Goal: Task Accomplishment & Management: Manage account settings

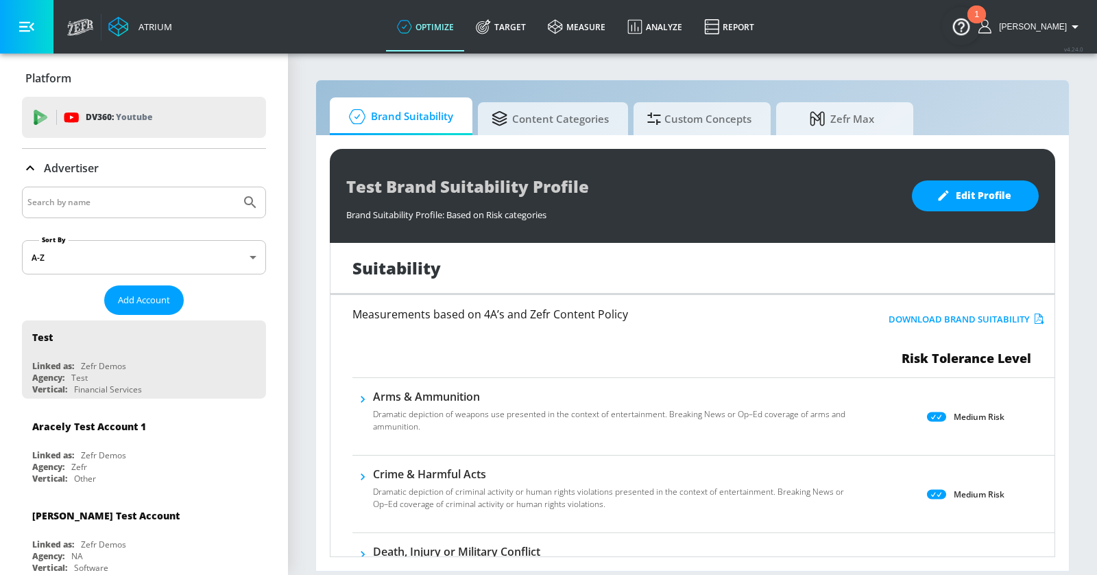
click at [143, 188] on div at bounding box center [144, 203] width 244 height 32
click at [135, 213] on div at bounding box center [144, 203] width 244 height 32
click at [131, 197] on input "Search by name" at bounding box center [131, 202] width 208 height 18
type input "toyota"
click at [235, 187] on button "Submit Search" at bounding box center [250, 202] width 30 height 30
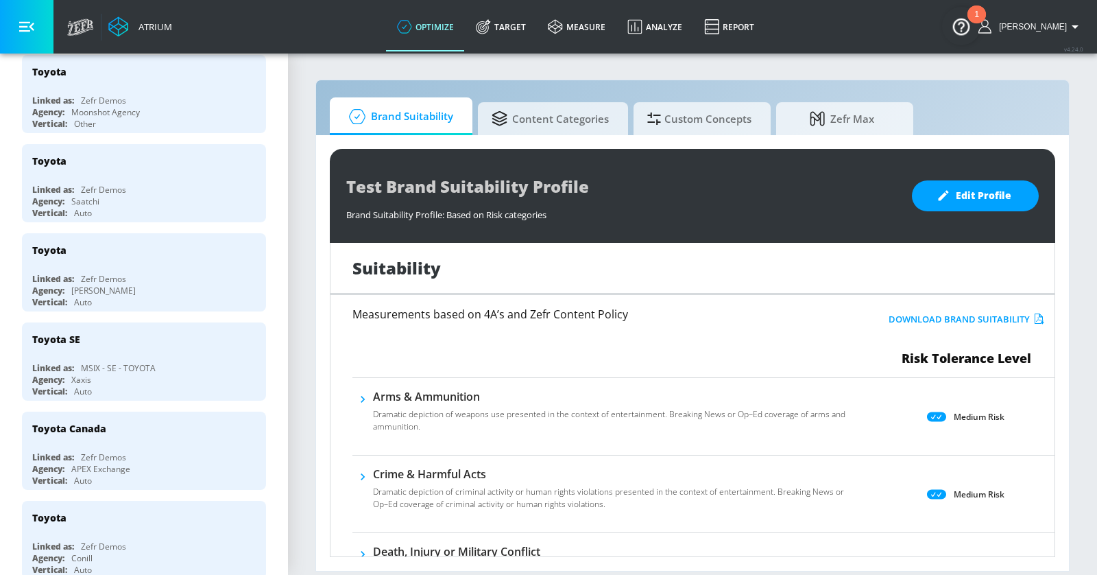
scroll to position [537, 0]
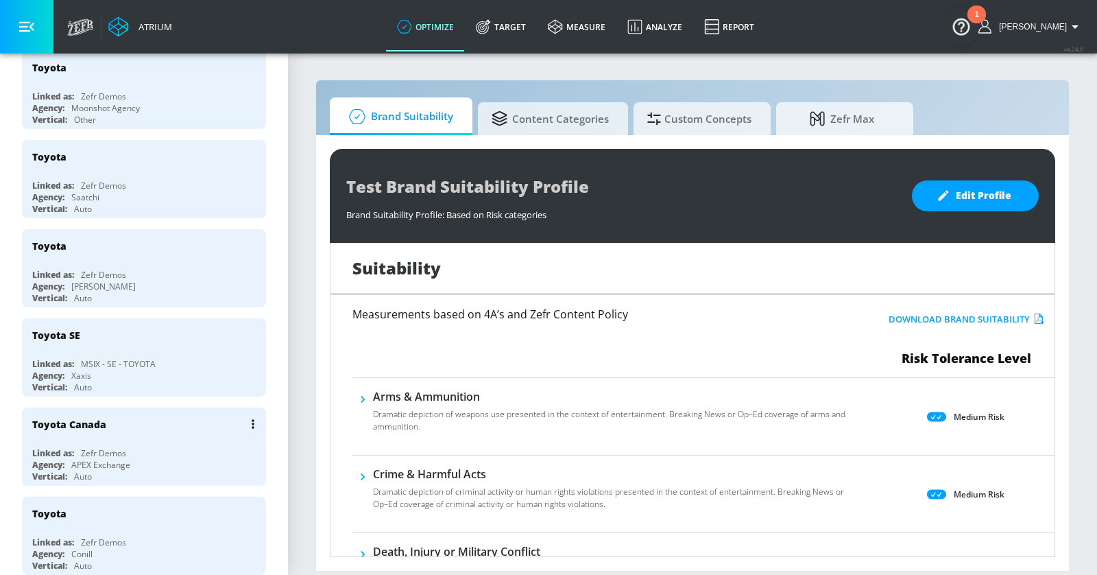
click at [164, 423] on div "Toyota Canada" at bounding box center [147, 423] width 230 height 33
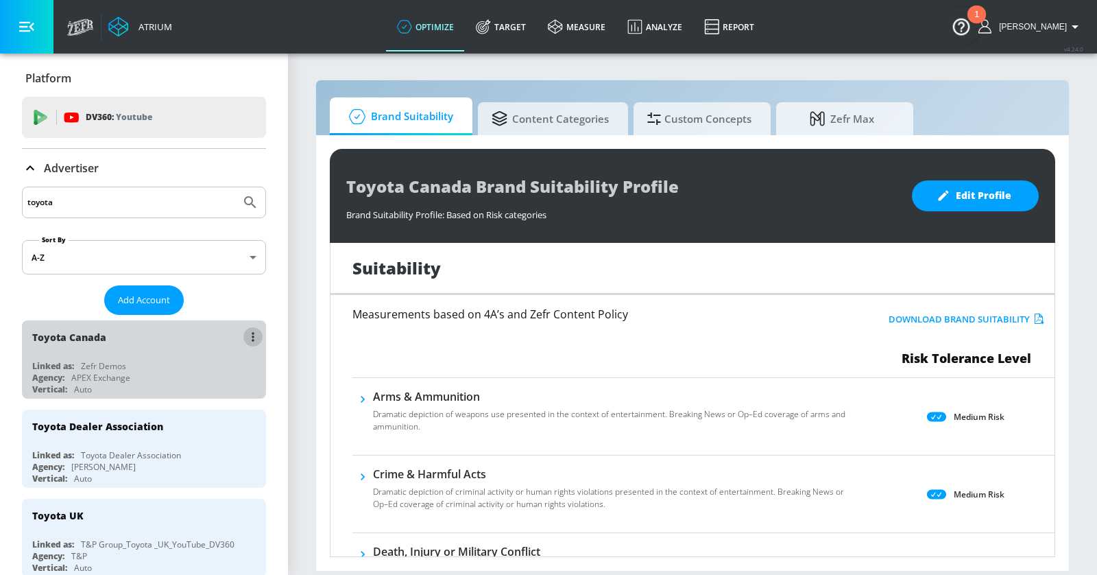
click at [250, 339] on button "list of Advertiser" at bounding box center [252, 336] width 19 height 19
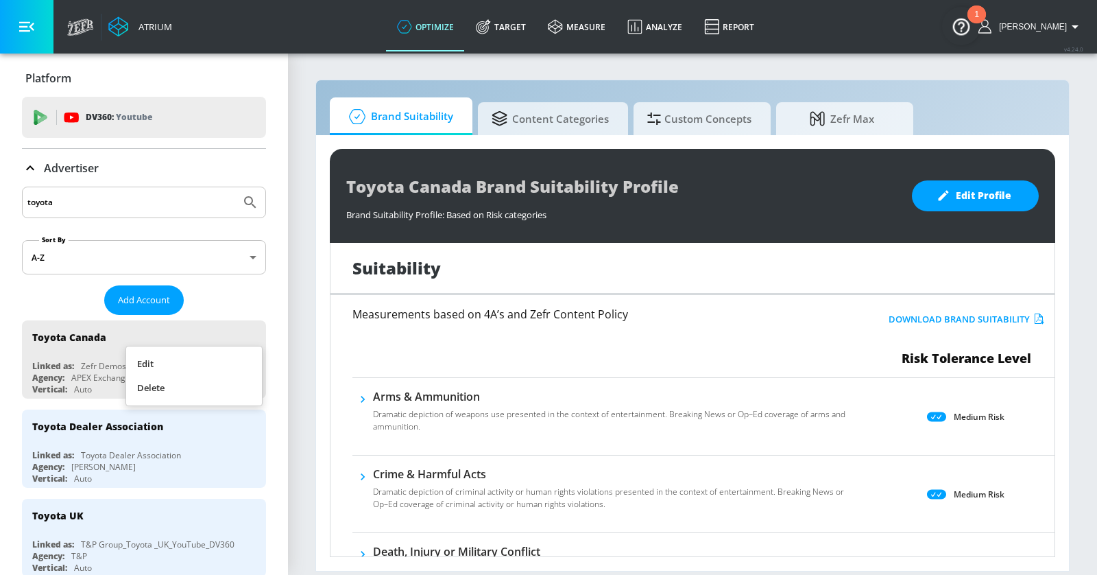
click at [233, 359] on li "Edit" at bounding box center [194, 364] width 136 height 24
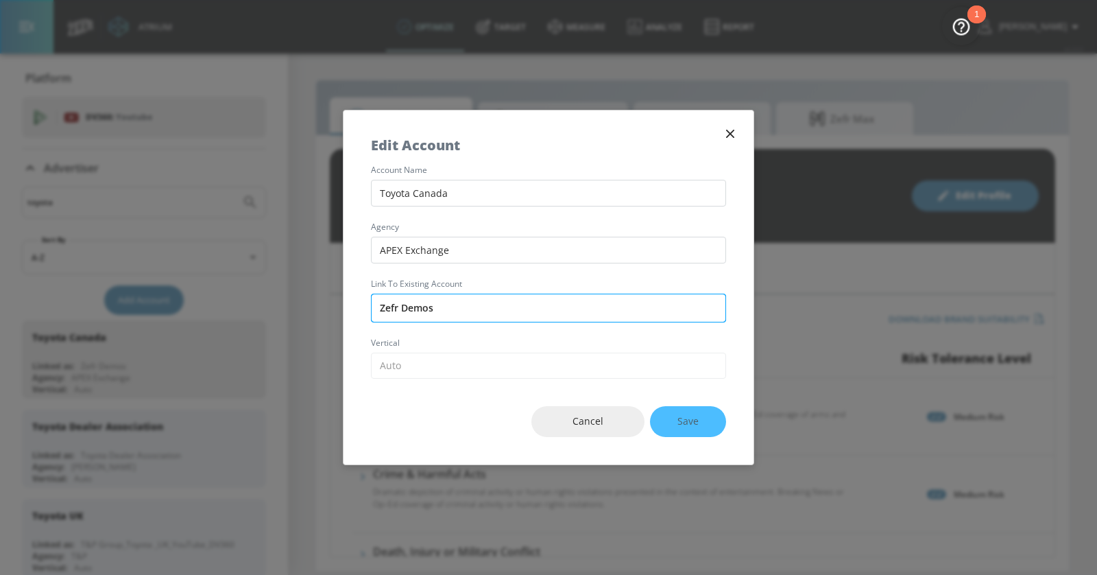
click at [502, 307] on input "Zefr Demos" at bounding box center [548, 307] width 355 height 29
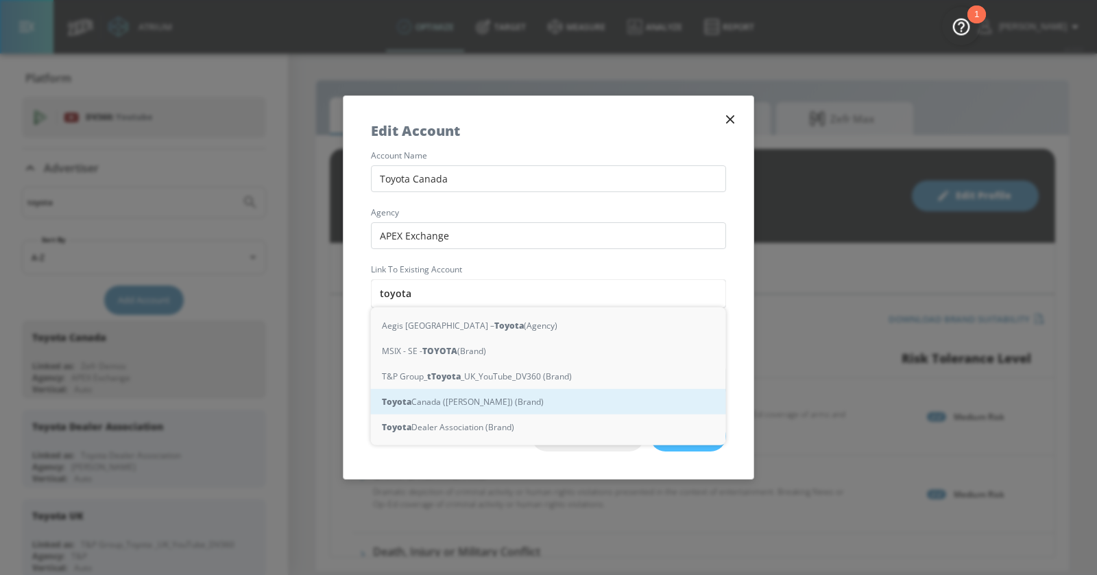
click at [505, 398] on div "Toyota Canada ([PERSON_NAME]) (Brand)" at bounding box center [548, 401] width 355 height 25
type input "Toyota Canada ([PERSON_NAME]) (Brand)"
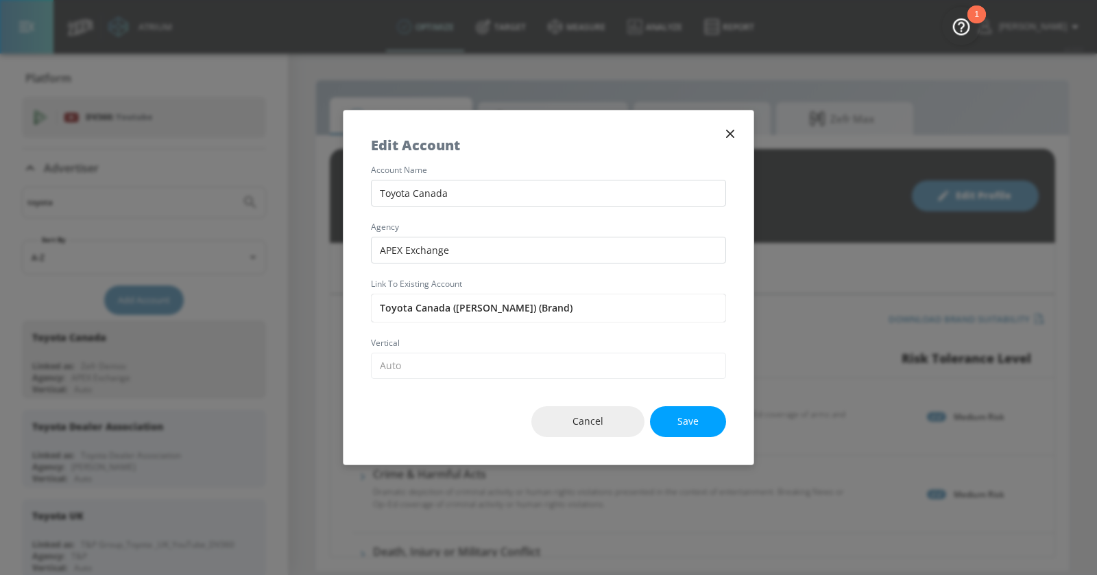
drag, startPoint x: 469, startPoint y: 250, endPoint x: 287, endPoint y: 250, distance: 181.7
click at [287, 250] on div "Edit Account account name Toyota Canada agency APEX Exchange Link to Existing A…" at bounding box center [548, 287] width 1097 height 575
type input "[PERSON_NAME]"
drag, startPoint x: 488, startPoint y: 198, endPoint x: 284, endPoint y: 194, distance: 203.7
click at [284, 194] on div "Edit Account account name Toyota Canada agency [PERSON_NAME] Link to Existing A…" at bounding box center [548, 287] width 1097 height 575
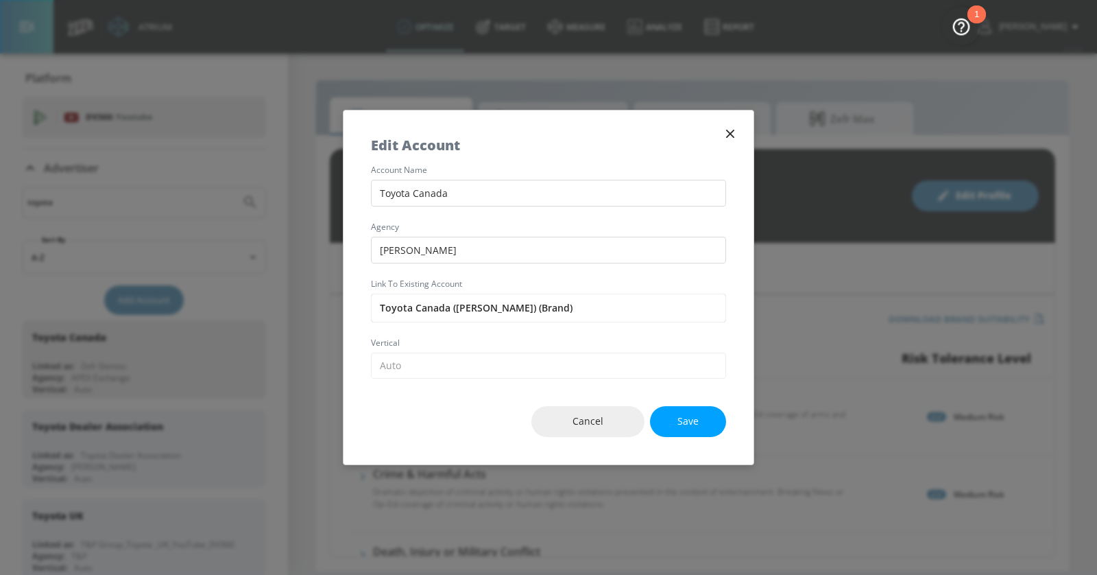
type input "Z"
type input "Toyota Canada - YouTube"
click at [684, 416] on span "Save" at bounding box center [687, 421] width 21 height 17
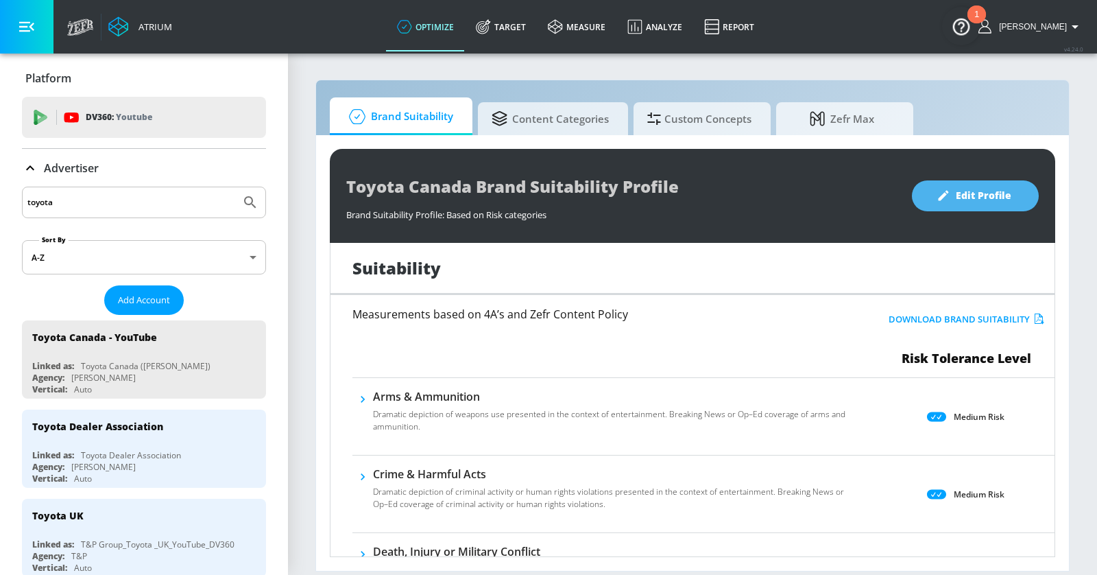
click at [1001, 191] on span "Edit Profile" at bounding box center [975, 195] width 72 height 17
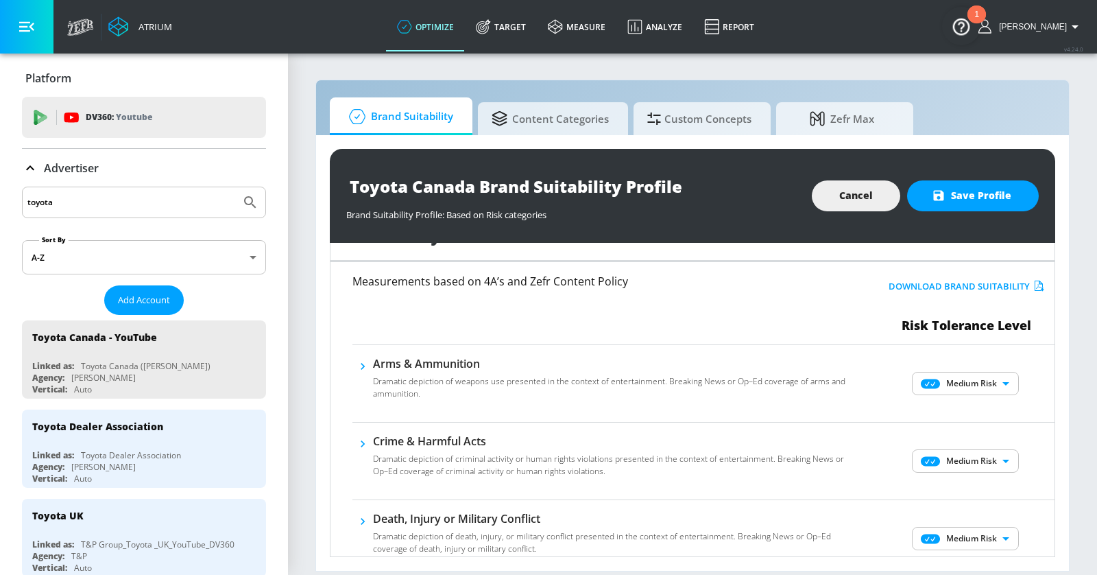
scroll to position [64, 0]
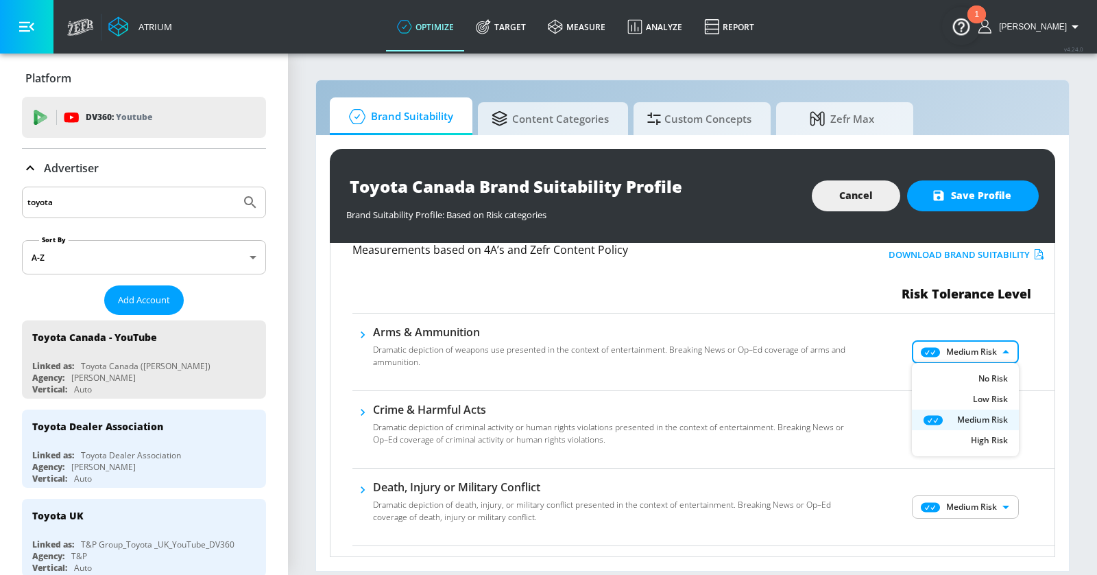
click at [965, 351] on body "Atrium optimize Target measure Analyze Report optimize Target measure Analyze R…" at bounding box center [548, 287] width 1097 height 575
click at [966, 394] on div "Low Risk" at bounding box center [965, 399] width 85 height 12
type input "LOW"
click at [957, 424] on body "Atrium optimize Target measure Analyze Report optimize Target measure Analyze R…" at bounding box center [548, 287] width 1097 height 575
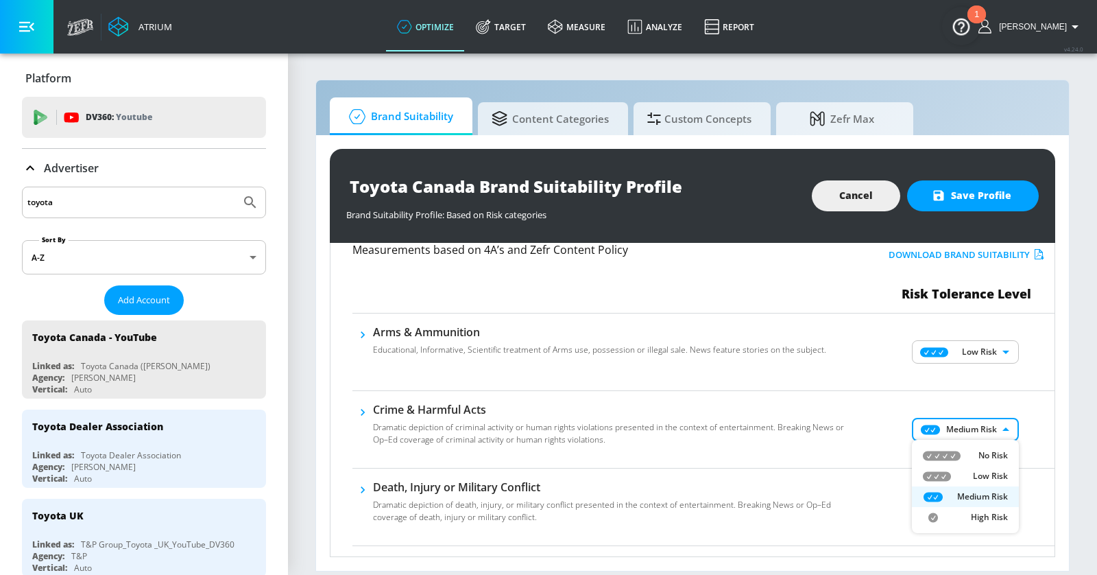
click at [956, 471] on div "Low Risk" at bounding box center [965, 476] width 85 height 12
type input "LOW"
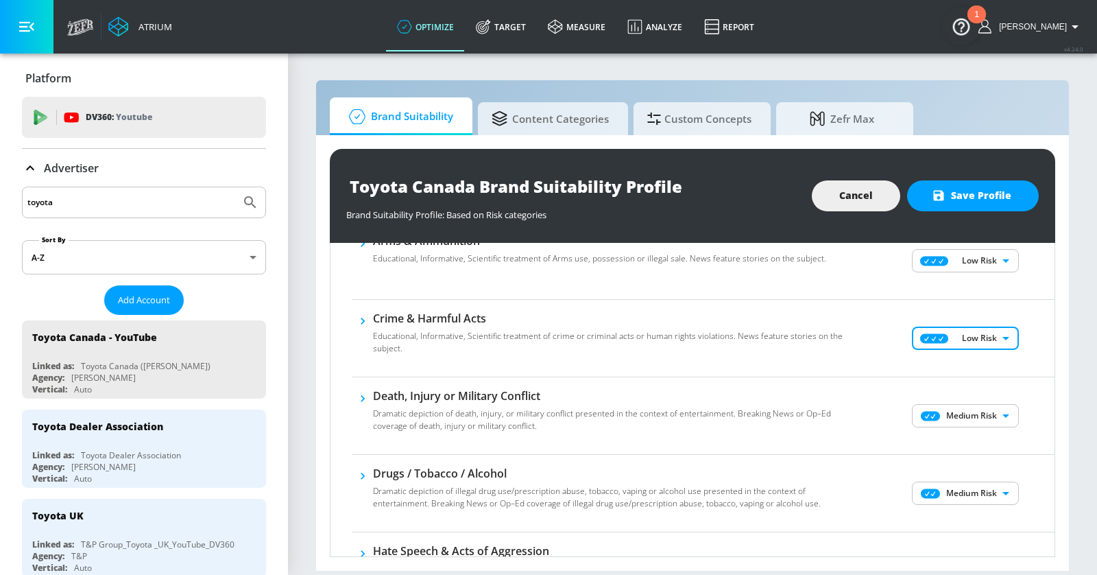
scroll to position [173, 0]
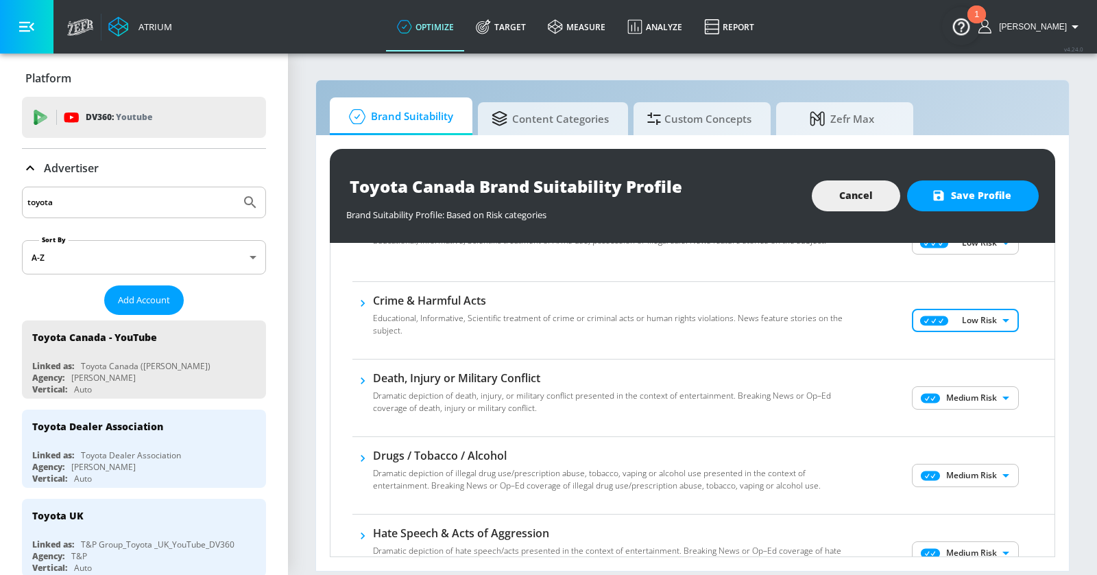
click at [972, 392] on body "Atrium optimize Target measure Analyze Report optimize Target measure Analyze R…" at bounding box center [548, 287] width 1097 height 575
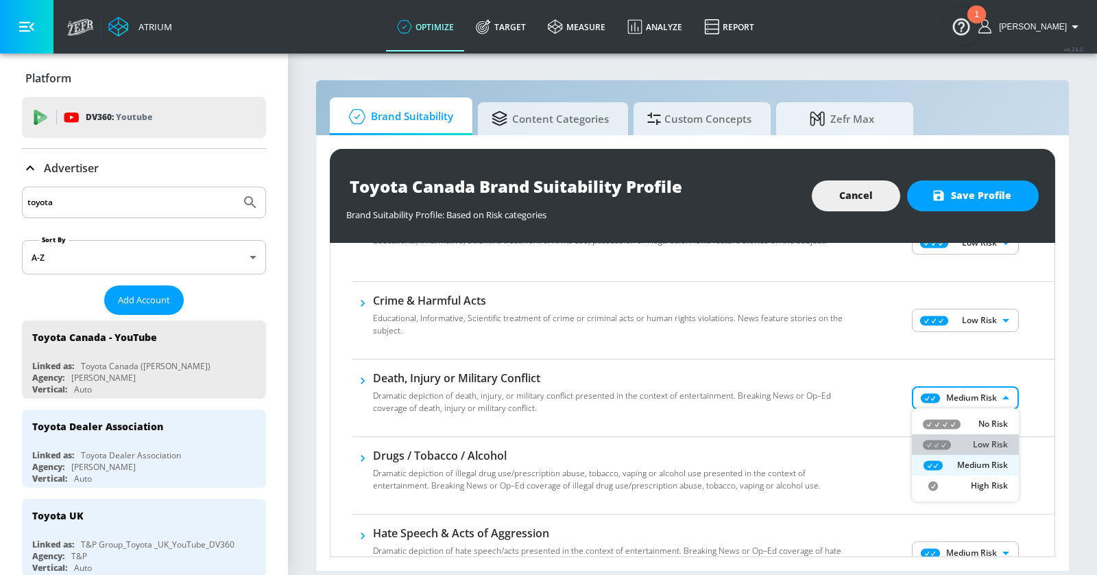
click at [968, 444] on div "Low Risk" at bounding box center [965, 444] width 85 height 12
type input "LOW"
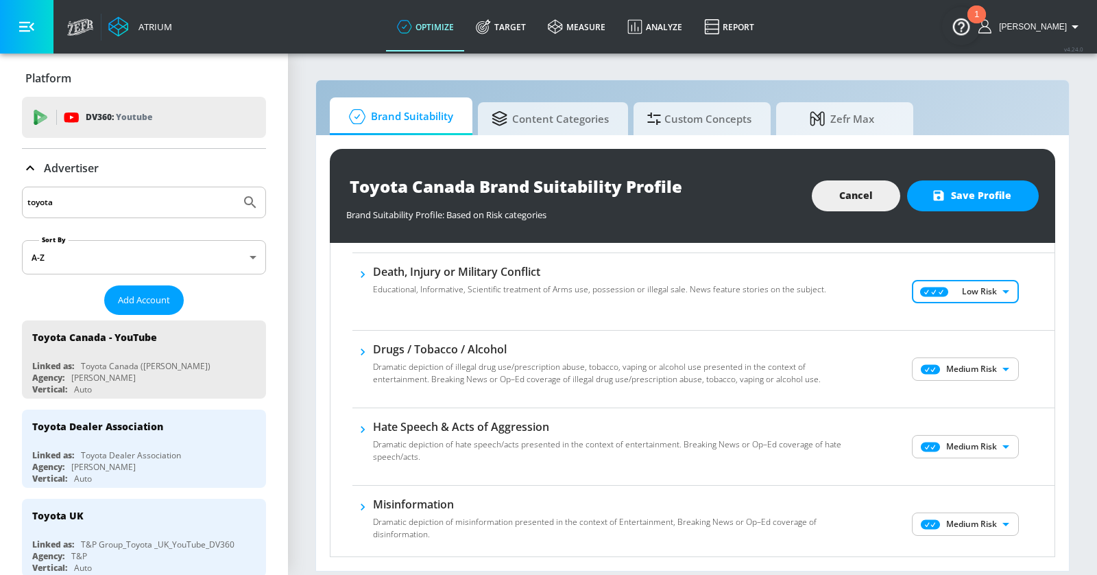
scroll to position [336, 0]
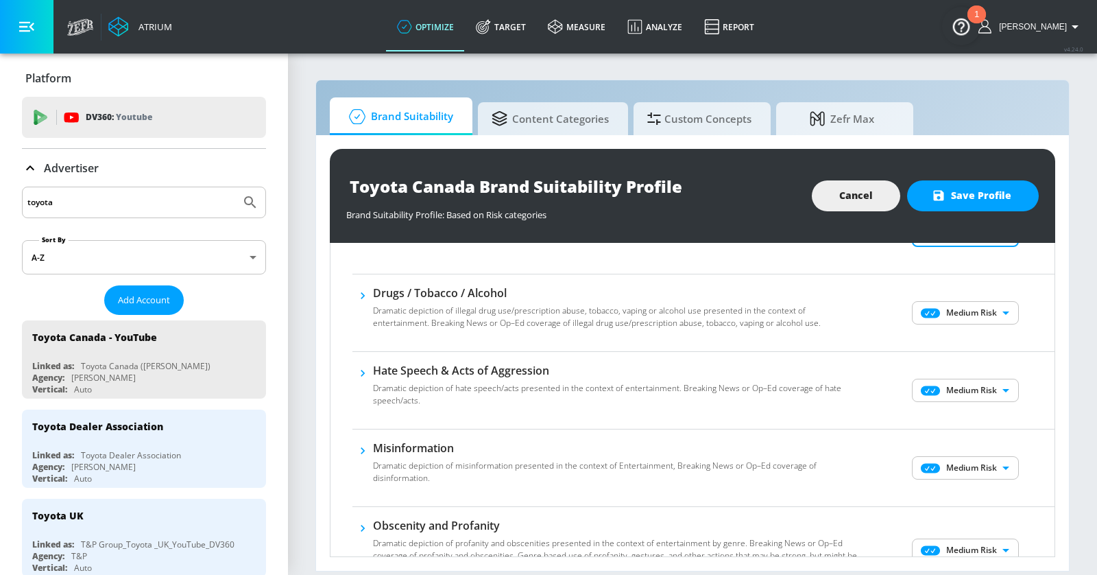
click at [970, 315] on body "Atrium optimize Target measure Analyze Report optimize Target measure Analyze R…" at bounding box center [548, 287] width 1097 height 575
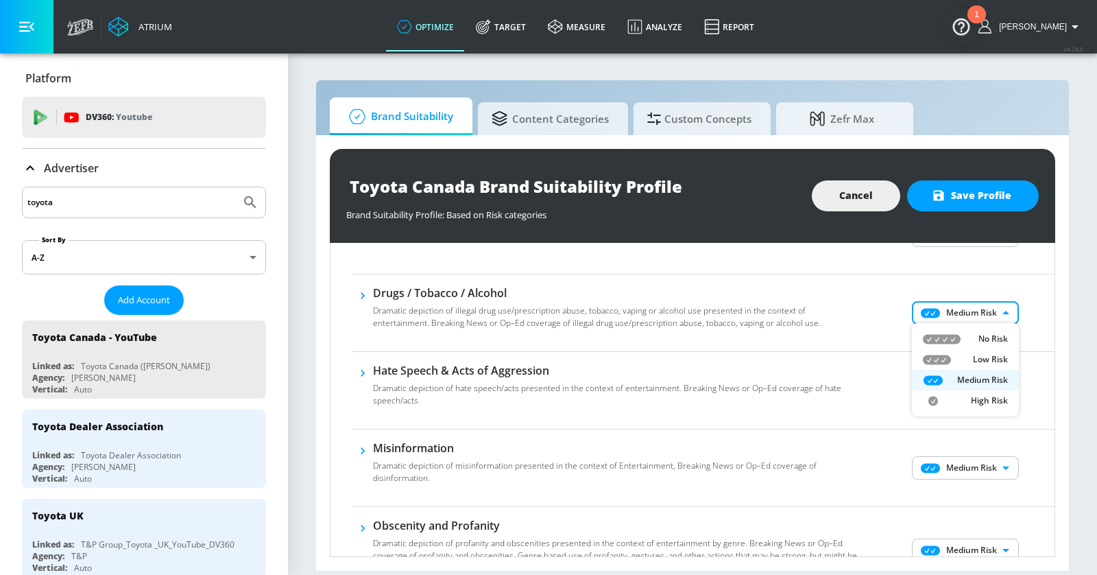
click at [970, 360] on div "Low Risk" at bounding box center [965, 359] width 85 height 12
type input "LOW"
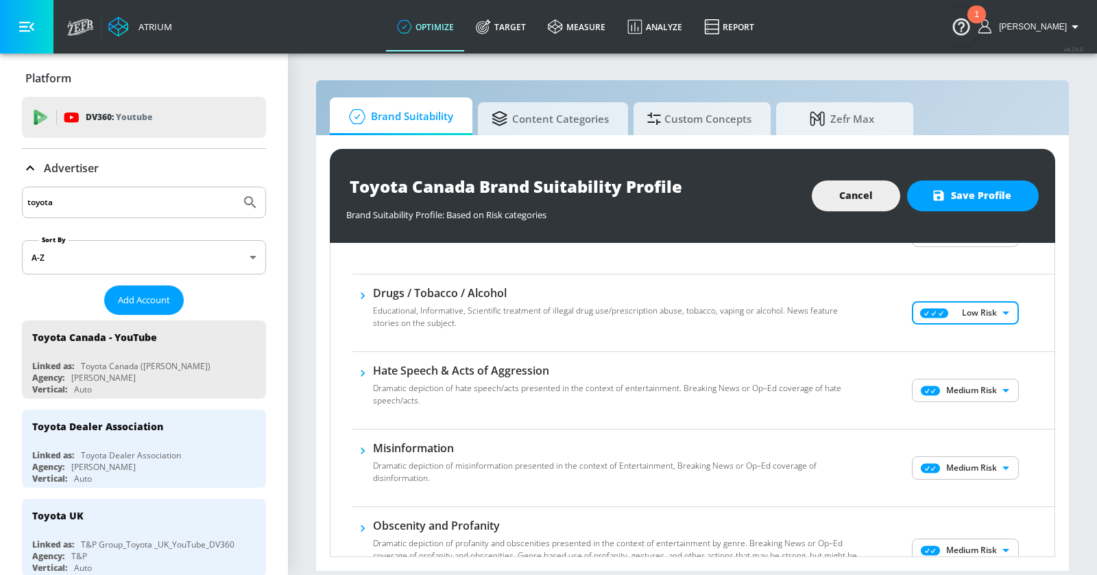
click at [977, 396] on body "Atrium optimize Target measure Analyze Report optimize Target measure Analyze R…" at bounding box center [548, 287] width 1097 height 575
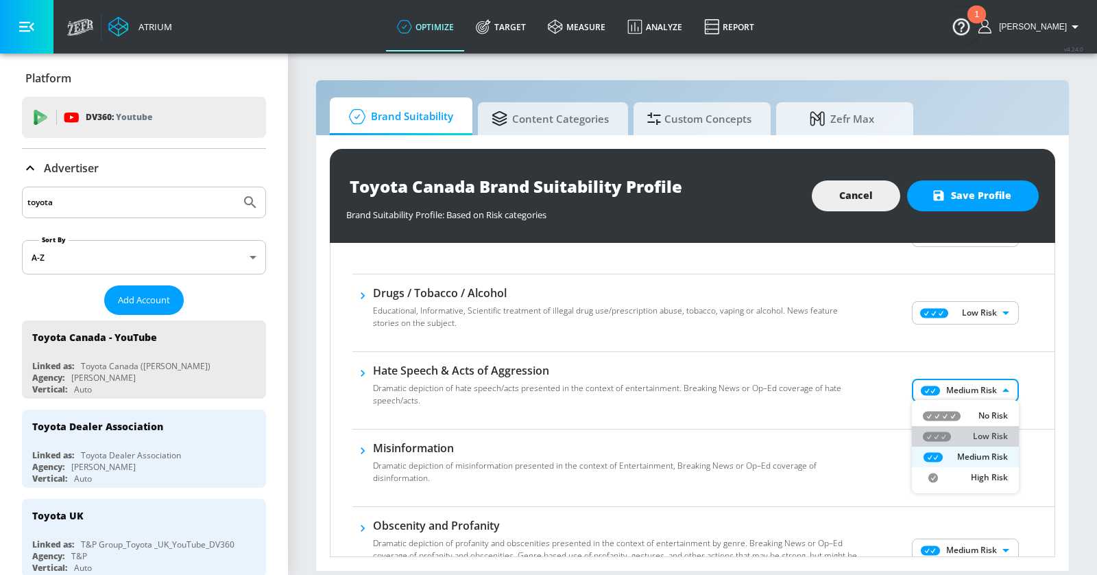
click at [972, 435] on div "Low Risk" at bounding box center [965, 436] width 85 height 12
type input "LOW"
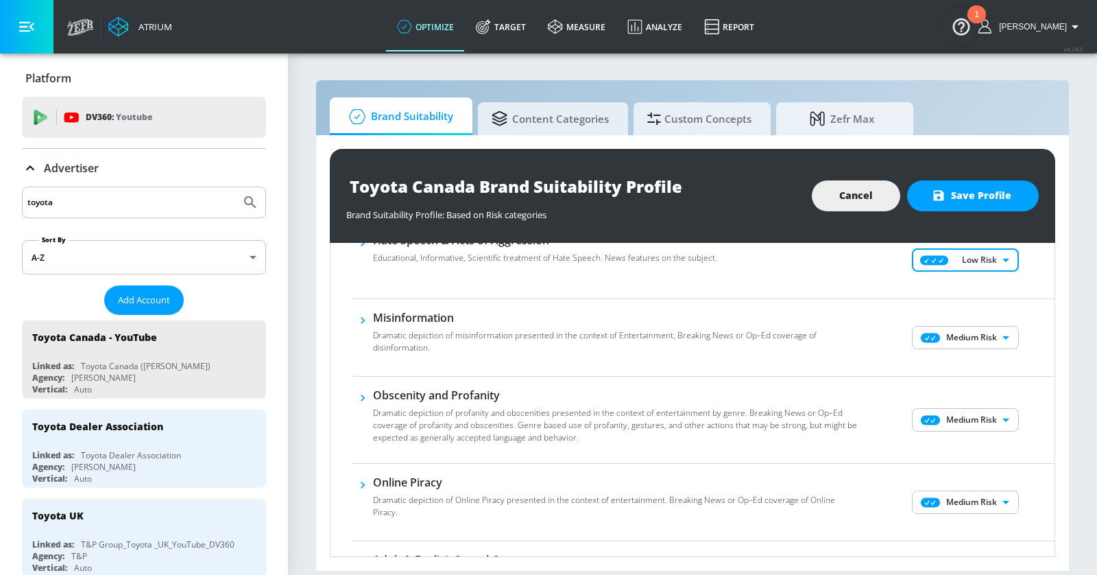
scroll to position [512, 0]
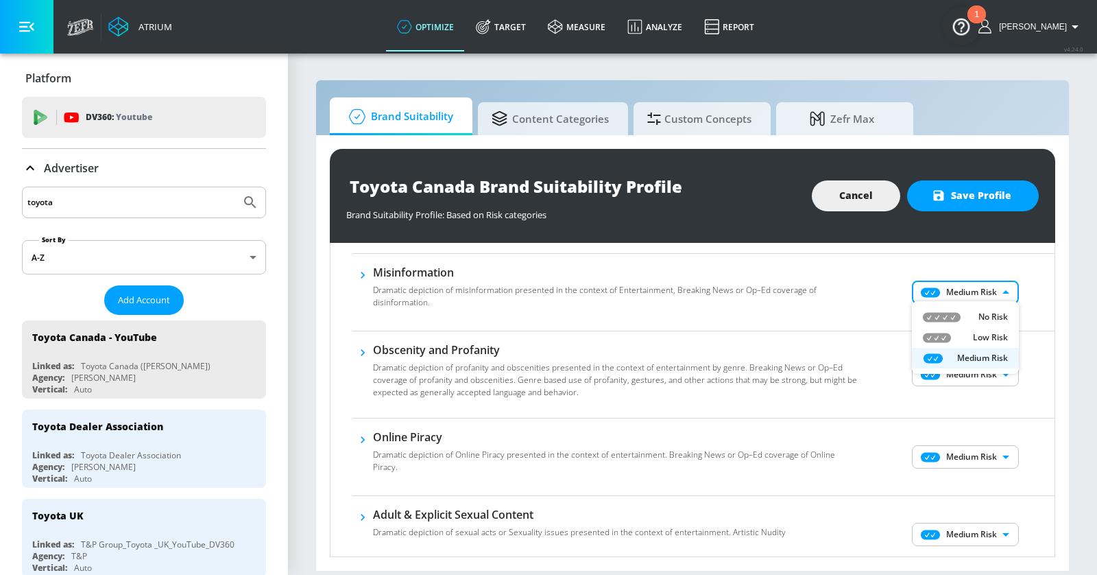
click at [978, 289] on body "Atrium optimize Target measure Analyze Report optimize Target measure Analyze R…" at bounding box center [548, 287] width 1097 height 575
click at [968, 335] on div "Low Risk" at bounding box center [965, 337] width 85 height 12
type input "LOW"
click at [969, 368] on body "Atrium optimize Target measure Analyze Report optimize Target measure Analyze R…" at bounding box center [548, 287] width 1097 height 575
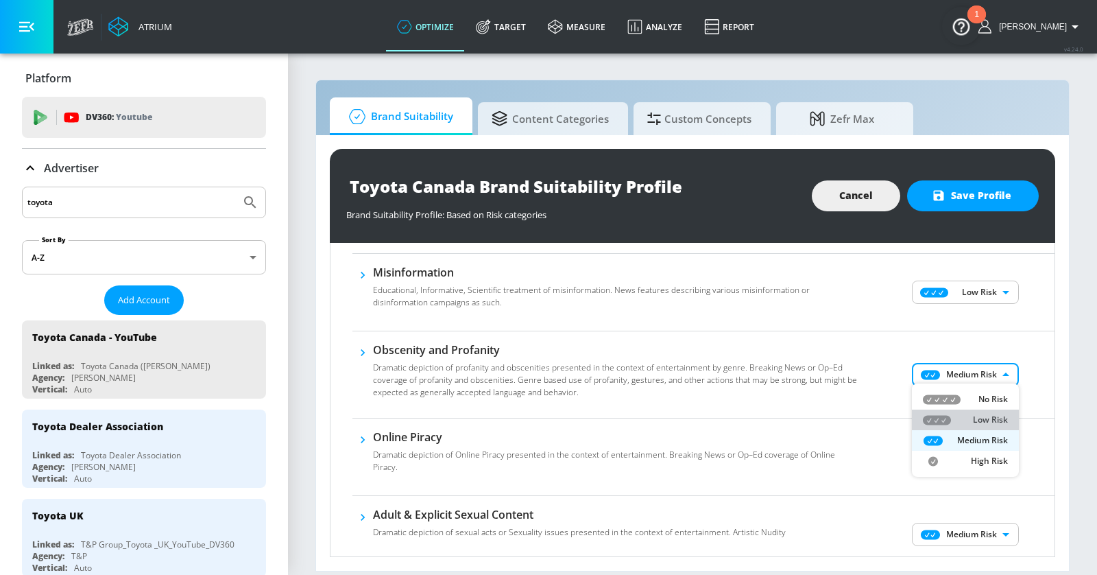
click at [963, 415] on div "Low Risk" at bounding box center [965, 419] width 85 height 12
type input "LOW"
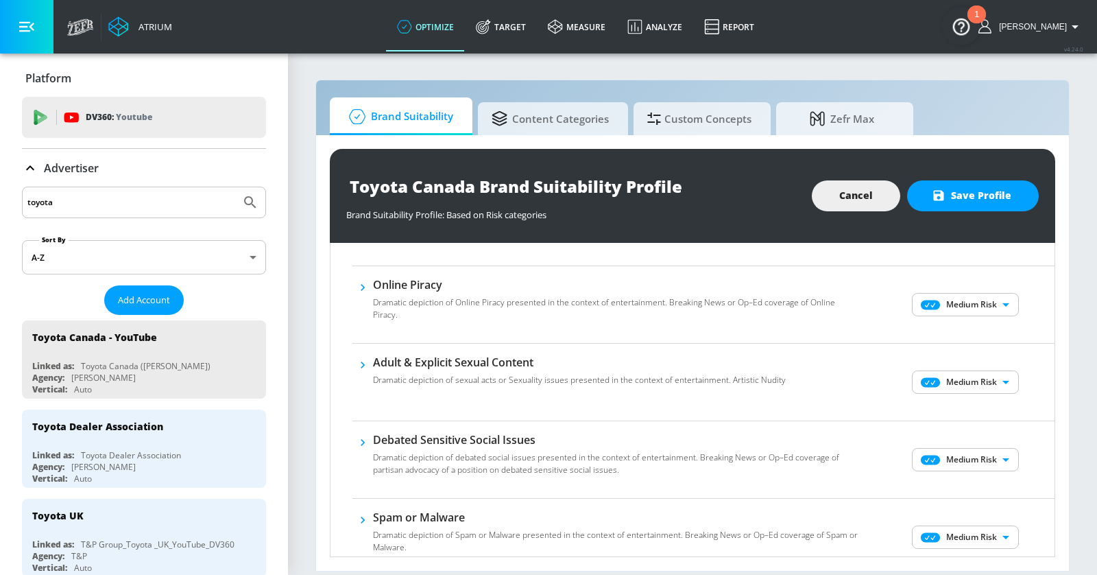
scroll to position [649, 0]
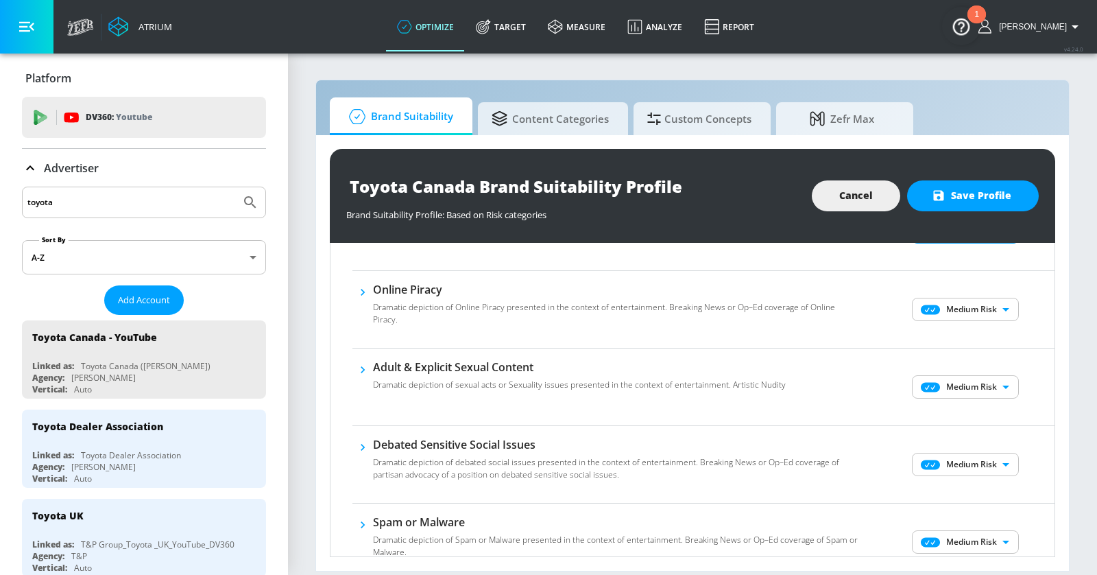
click at [966, 317] on div "Medium Risk MEDIUM ​" at bounding box center [967, 309] width 176 height 55
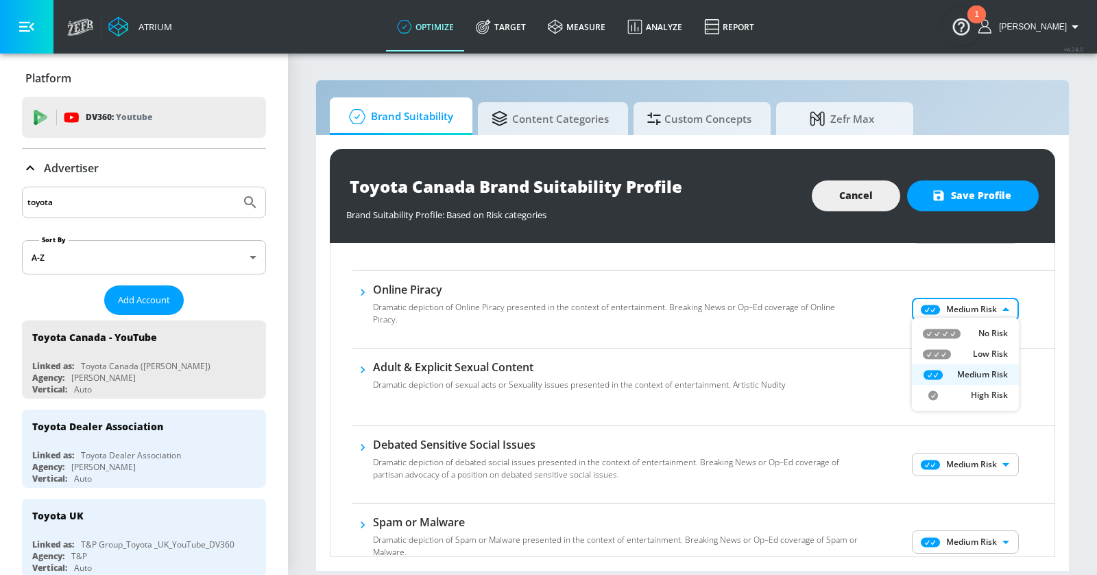
click at [970, 302] on body "Atrium optimize Target measure Analyze Report optimize Target measure Analyze R…" at bounding box center [548, 287] width 1097 height 575
click at [964, 357] on div "Low Risk" at bounding box center [965, 354] width 85 height 12
type input "LOW"
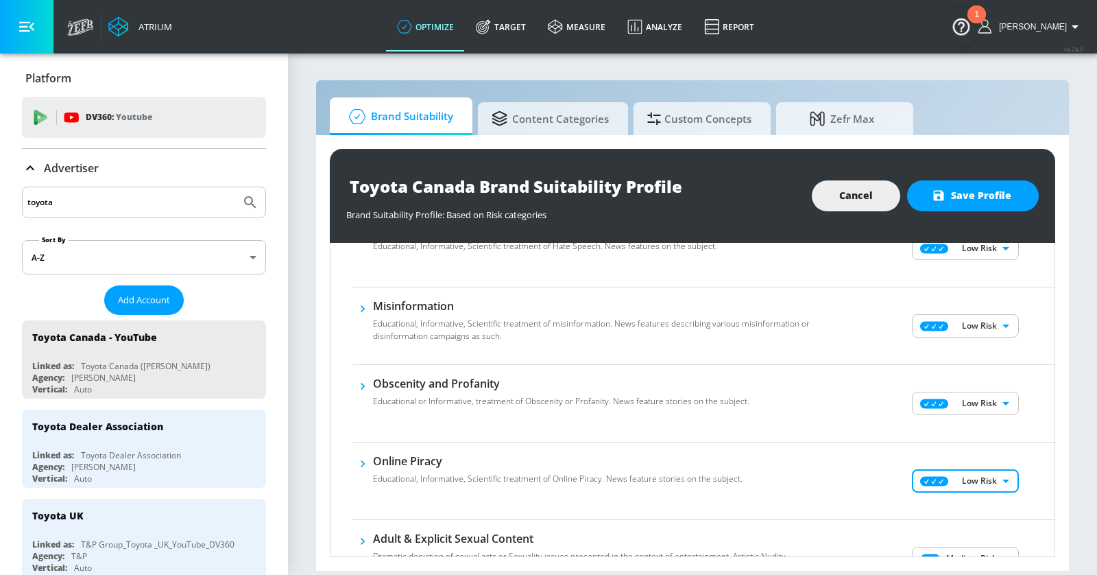
scroll to position [470, 0]
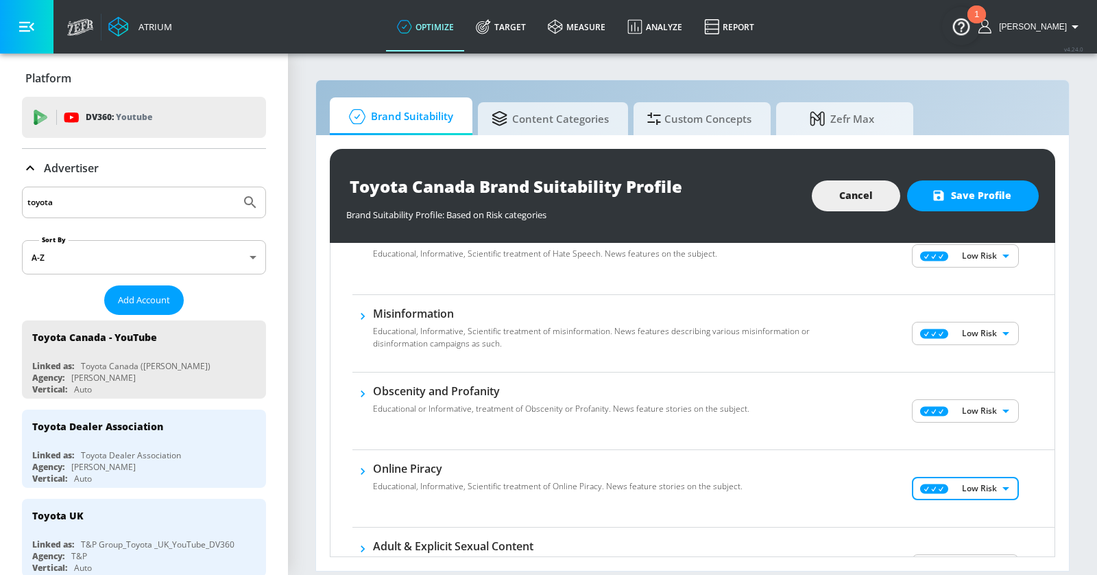
click at [969, 331] on body "Atrium optimize Target measure Analyze Report optimize Target measure Analyze R…" at bounding box center [548, 287] width 1097 height 575
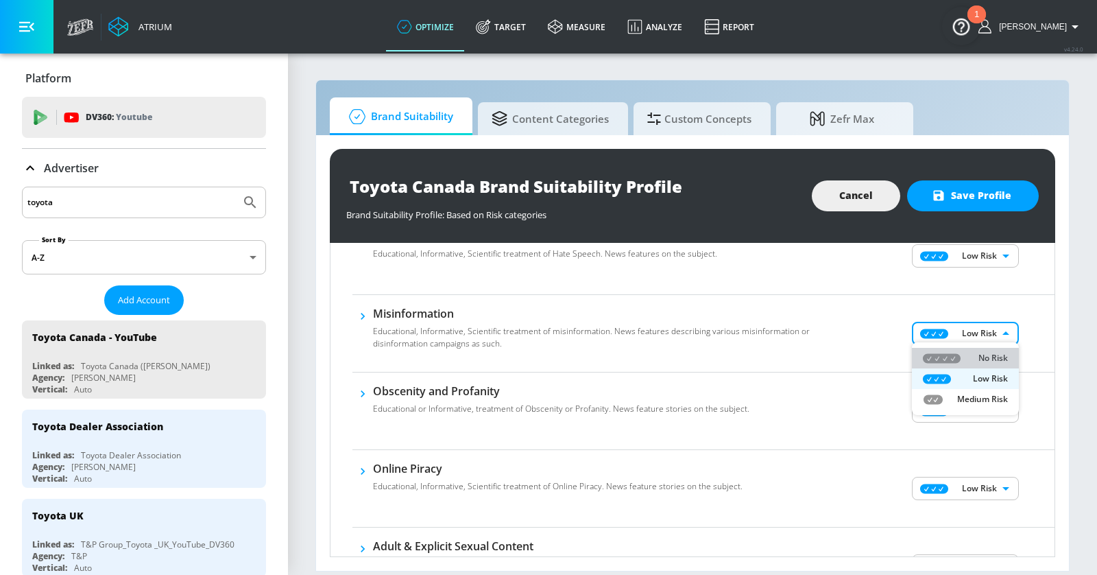
click at [966, 360] on div "No Risk" at bounding box center [965, 358] width 85 height 12
type input "MINIMAL"
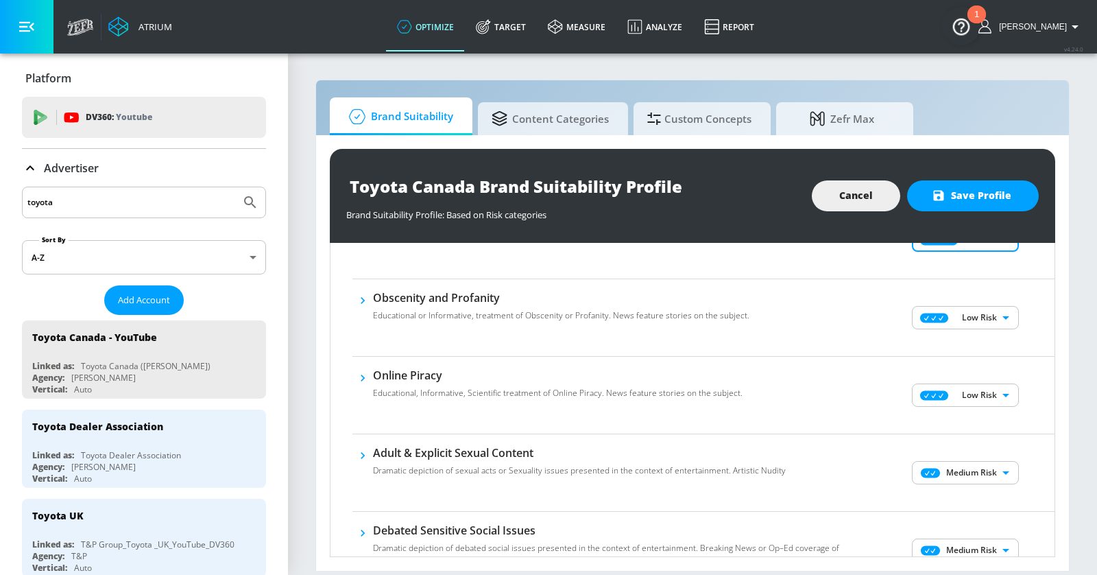
scroll to position [538, 0]
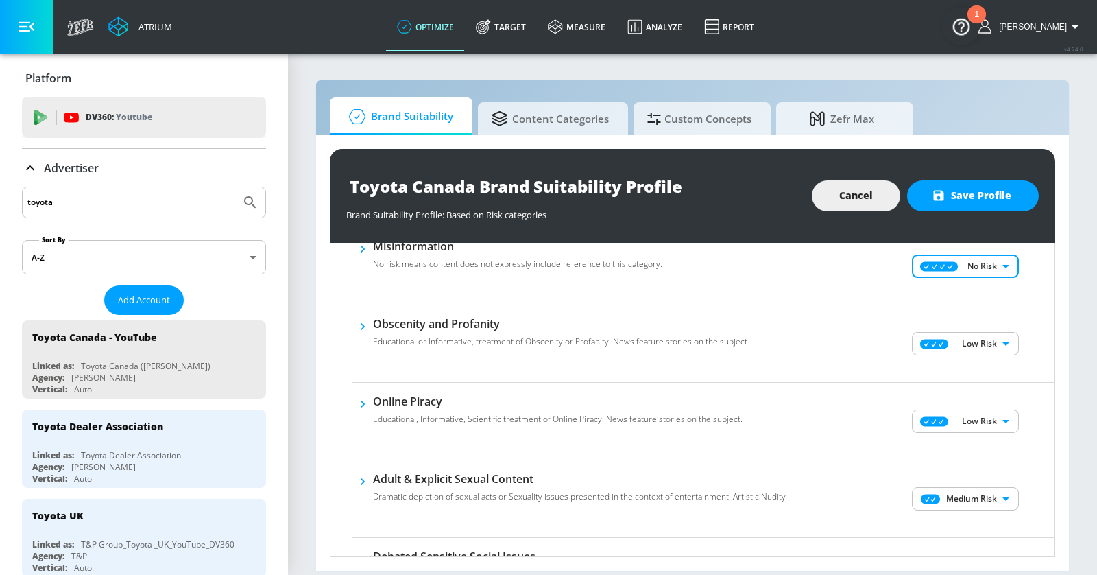
click at [959, 338] on body "Atrium optimize Target measure Analyze Report optimize Target measure Analyze R…" at bounding box center [548, 287] width 1097 height 575
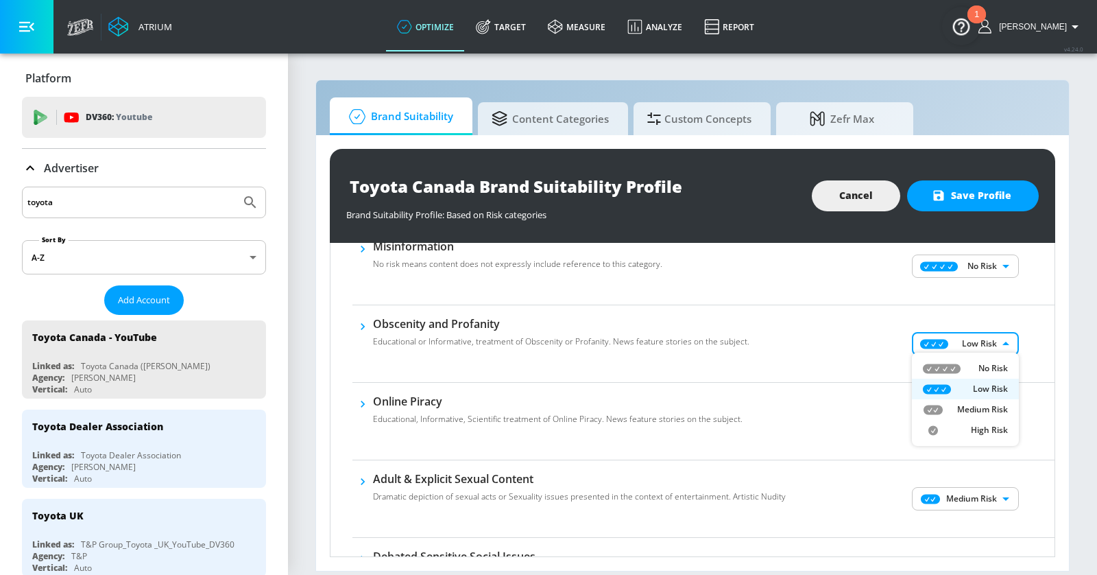
click at [957, 413] on p "Medium Risk" at bounding box center [982, 409] width 51 height 12
type input "MEDIUM"
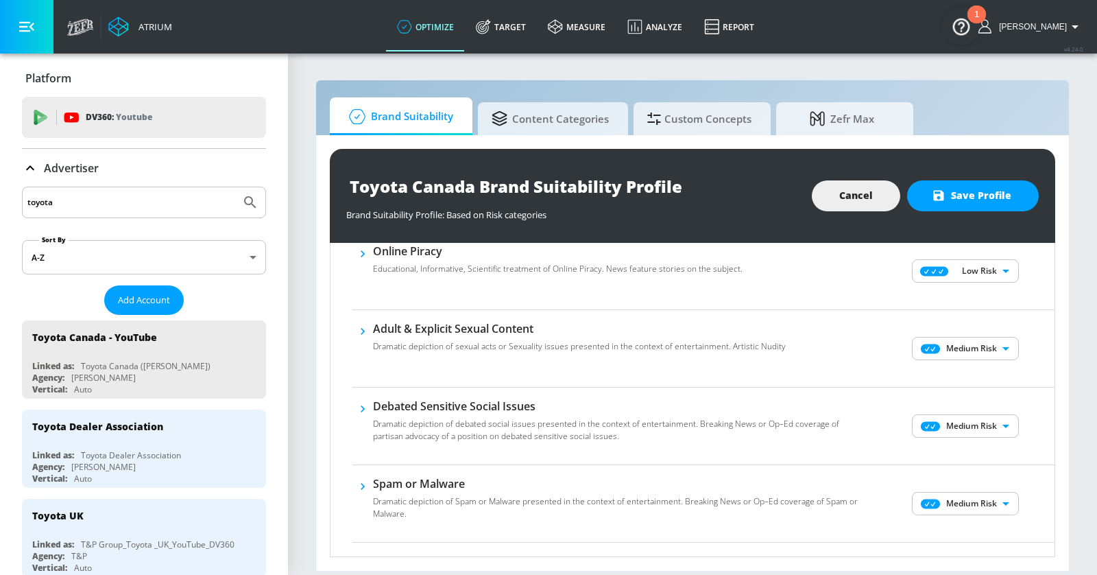
scroll to position [730, 0]
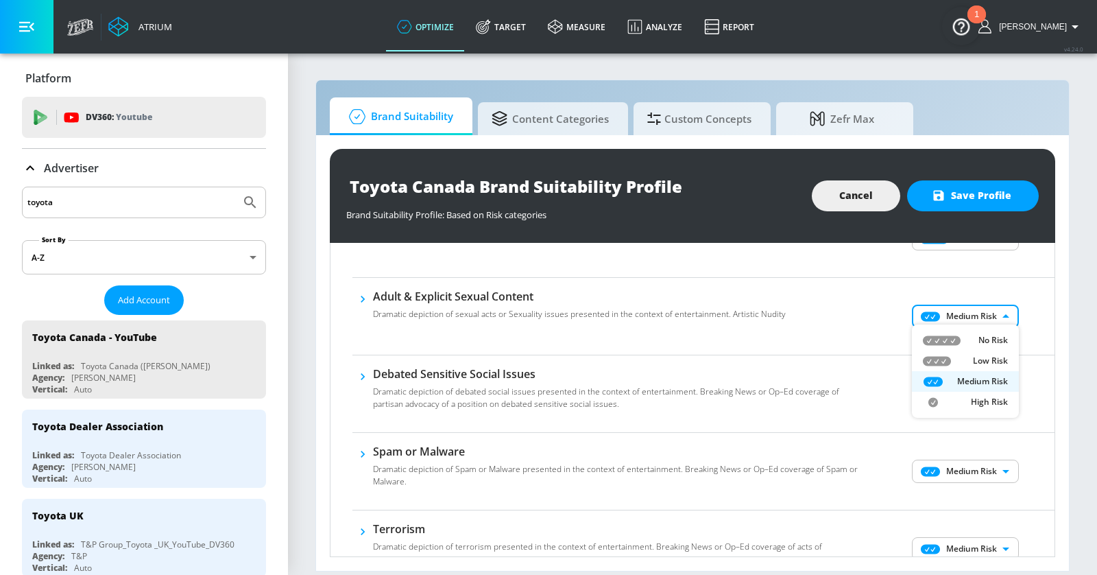
click at [955, 311] on body "Atrium optimize Target measure Analyze Report optimize Target measure Analyze R…" at bounding box center [548, 287] width 1097 height 575
click at [962, 358] on div "Low Risk" at bounding box center [965, 361] width 85 height 12
type input "LOW"
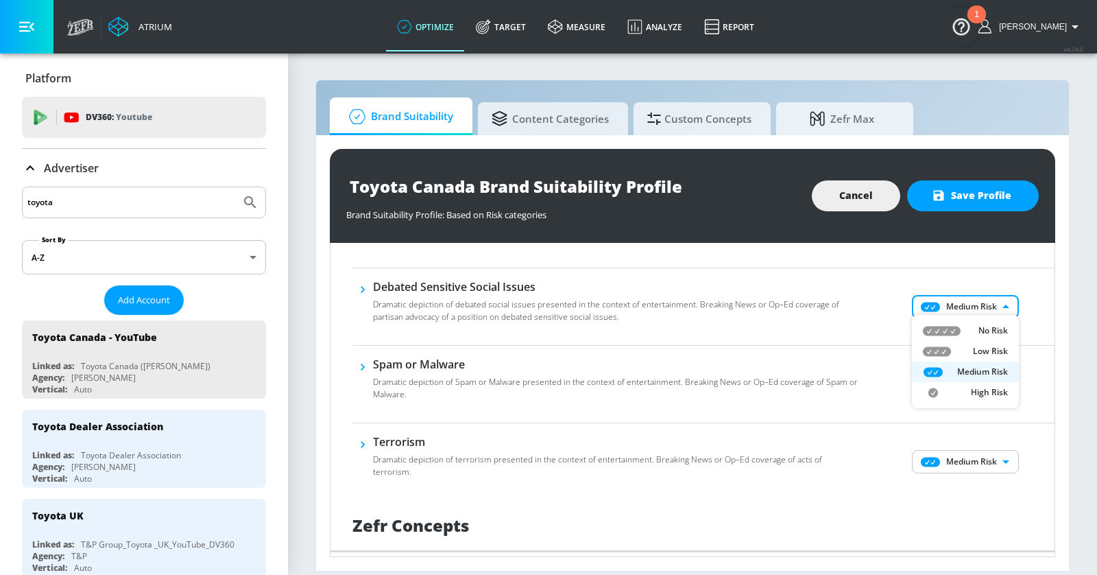
click at [959, 302] on body "Atrium optimize Target measure Analyze Report optimize Target measure Analyze R…" at bounding box center [548, 287] width 1097 height 575
click at [959, 346] on div "Low Risk" at bounding box center [965, 351] width 85 height 12
type input "LOW"
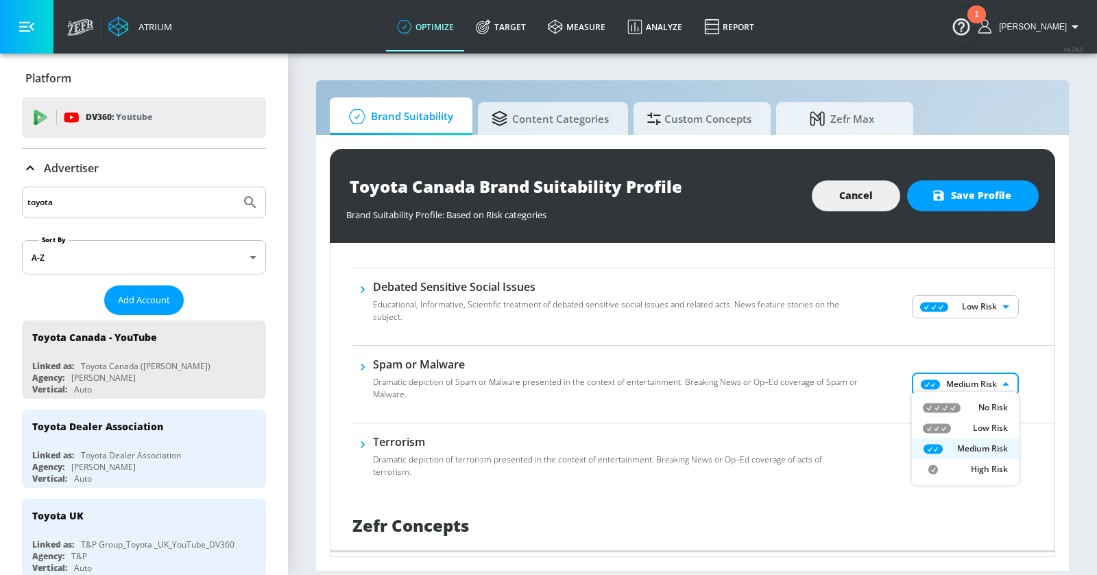
click at [955, 386] on body "Atrium optimize Target measure Analyze Report optimize Target measure Analyze R…" at bounding box center [548, 287] width 1097 height 575
click at [959, 433] on div "Low Risk" at bounding box center [965, 428] width 85 height 12
type input "LOW"
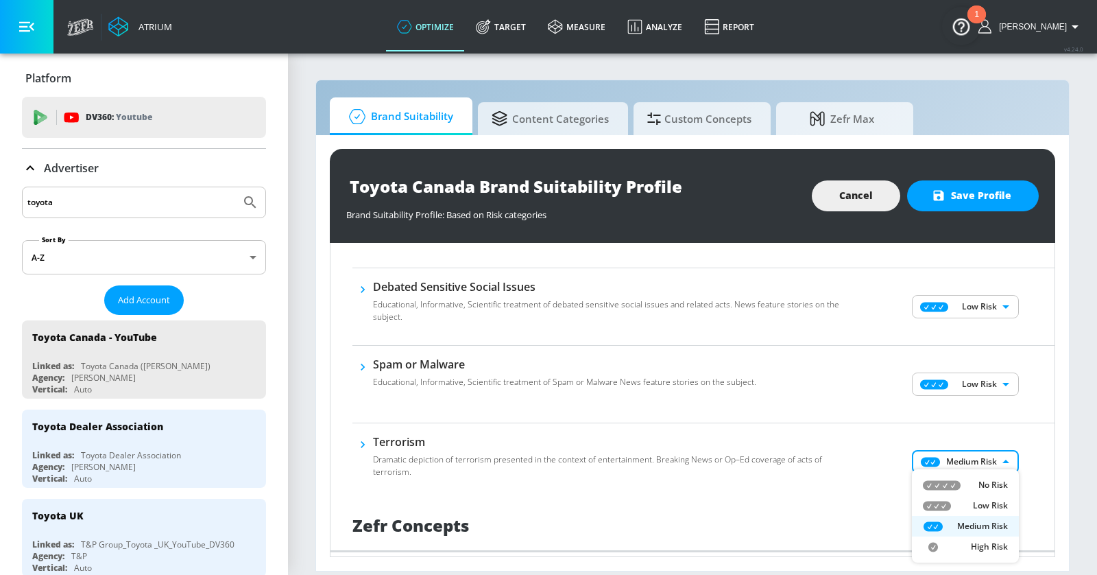
click at [959, 461] on body "Atrium optimize Target measure Analyze Report optimize Target measure Analyze R…" at bounding box center [548, 287] width 1097 height 575
click at [959, 498] on li "Low Risk" at bounding box center [965, 505] width 107 height 21
type input "LOW"
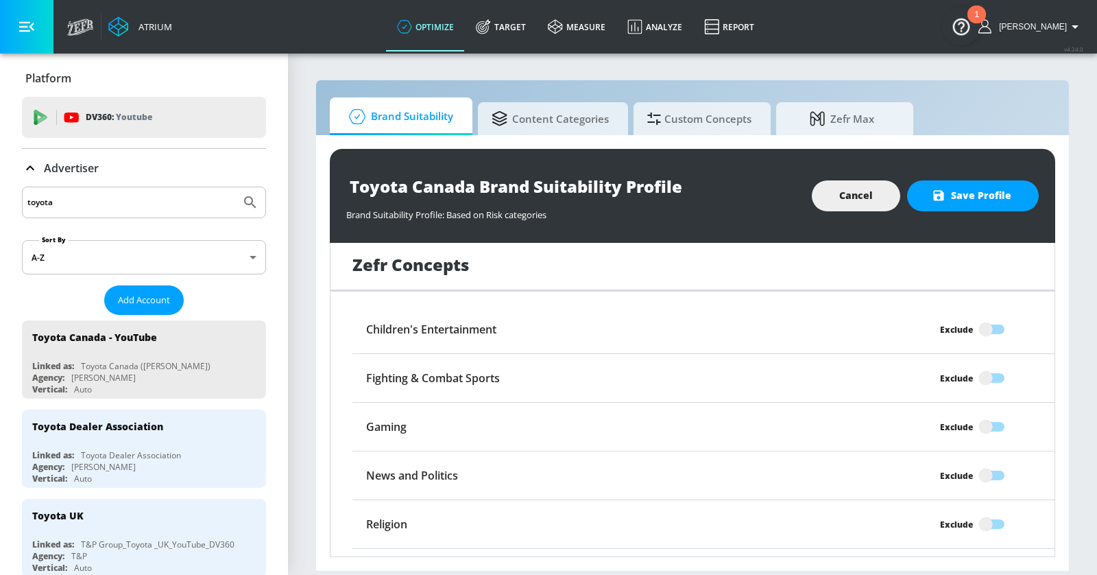
scroll to position [1093, 0]
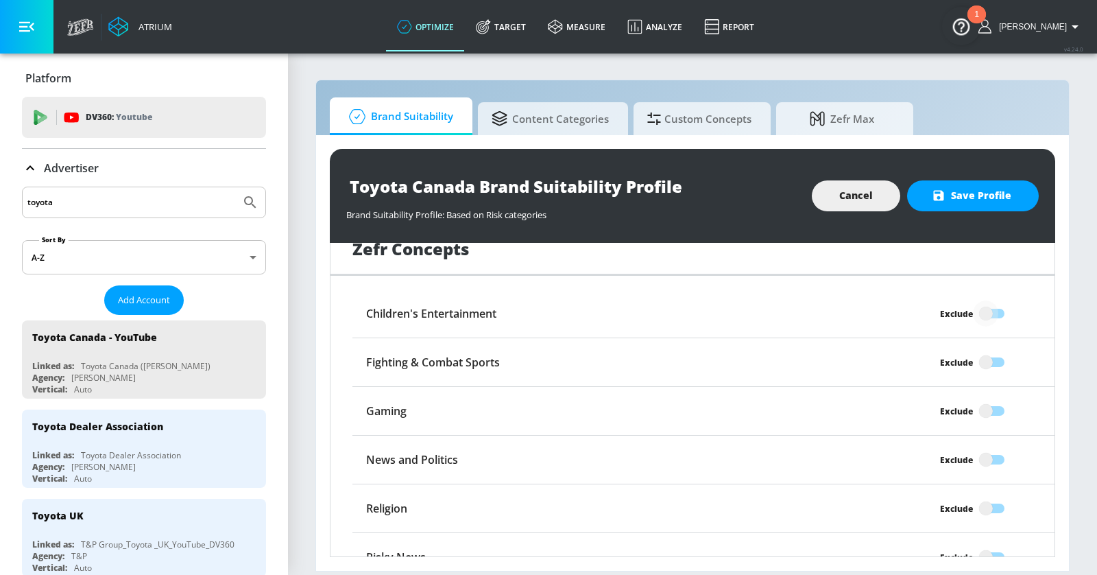
click at [989, 306] on input "Exclude" at bounding box center [986, 313] width 78 height 26
checkbox input "true"
click at [987, 457] on input "Exclude" at bounding box center [986, 459] width 78 height 26
checkbox input "true"
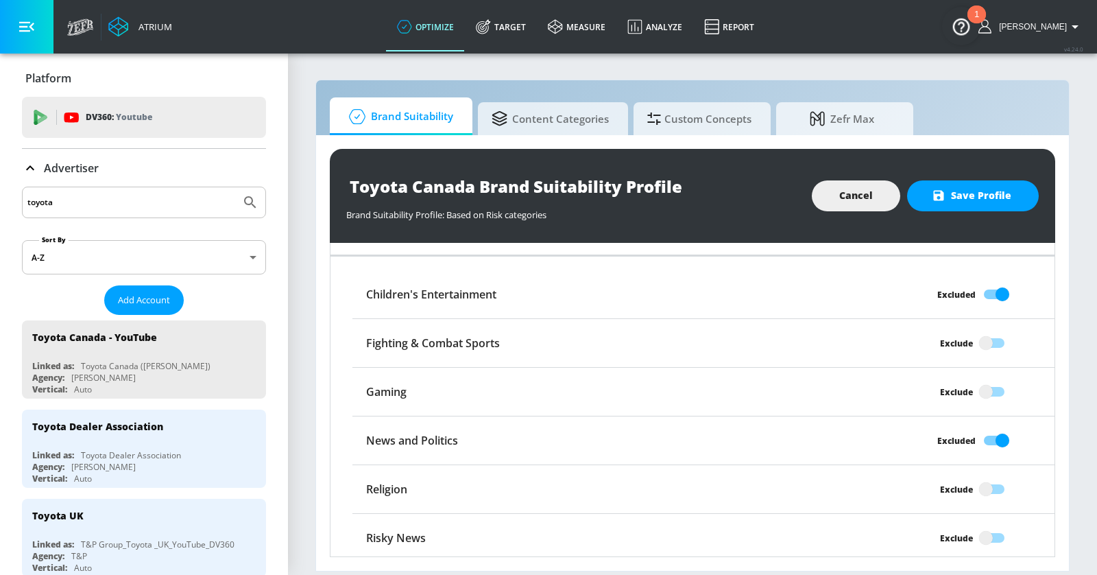
click at [987, 480] on input "Exclude" at bounding box center [986, 489] width 78 height 26
checkbox input "true"
click at [987, 527] on input "Exclude" at bounding box center [986, 538] width 78 height 26
checkbox input "true"
click at [979, 198] on span "Save Profile" at bounding box center [973, 195] width 77 height 17
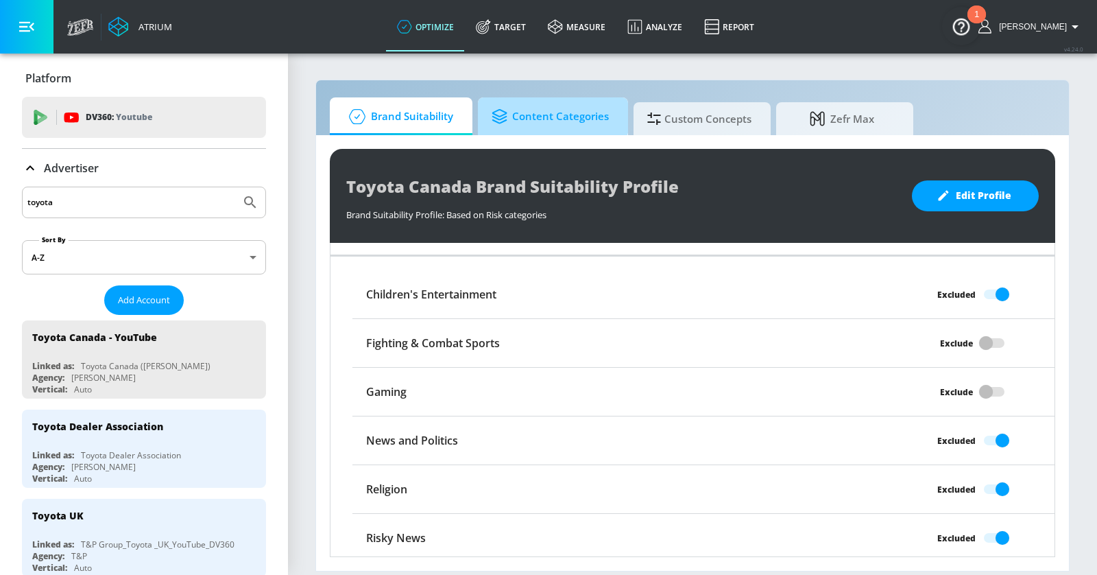
click at [538, 113] on span "Content Categories" at bounding box center [550, 116] width 117 height 33
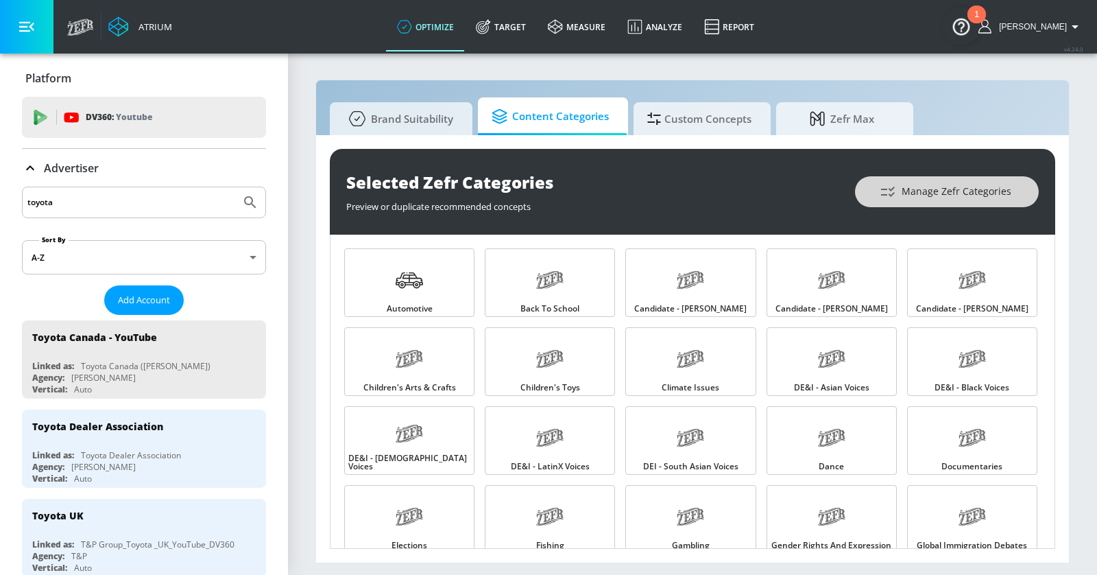
click at [945, 197] on span "Manage Zefr Categories" at bounding box center [947, 191] width 129 height 17
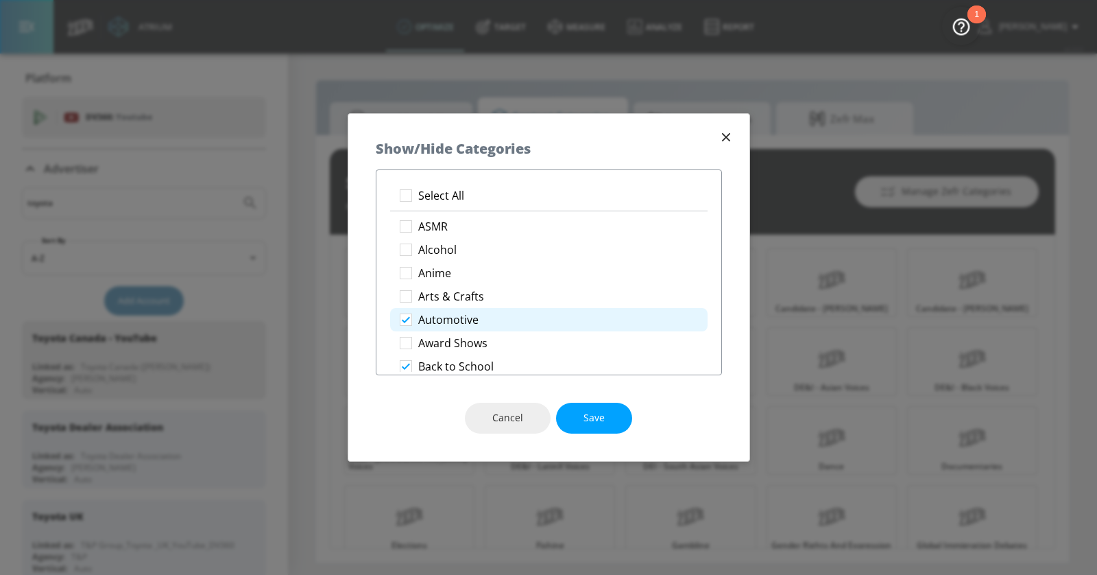
click at [439, 201] on p "Select All" at bounding box center [441, 196] width 46 height 14
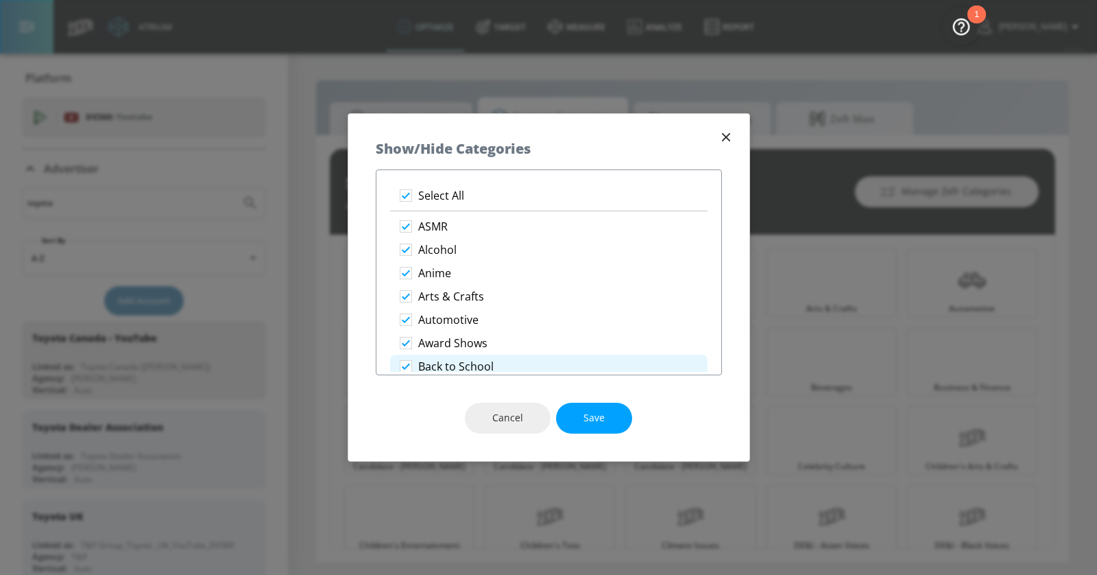
checkbox input "true"
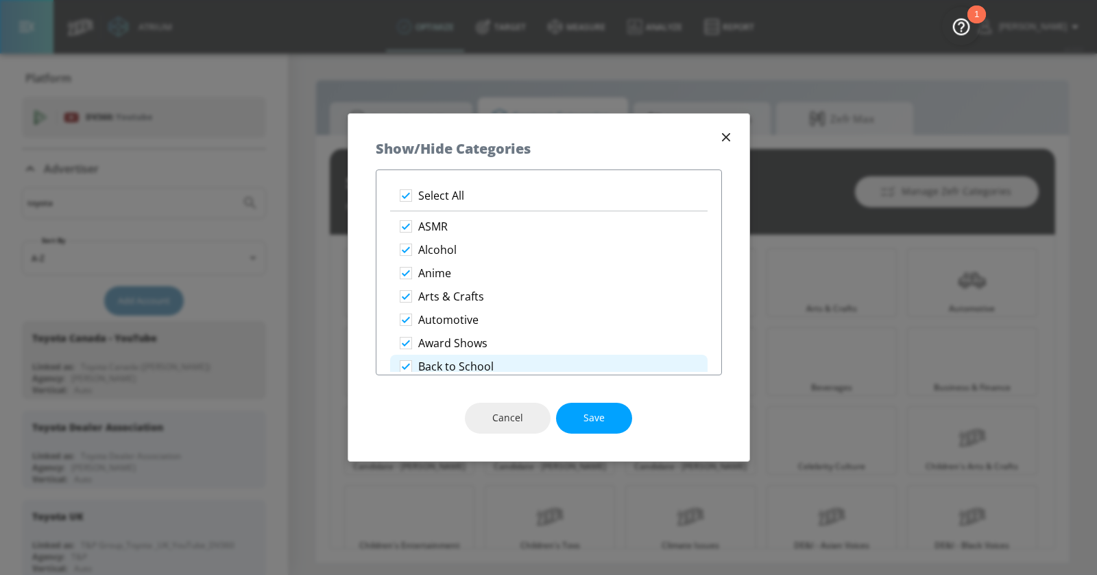
checkbox input "true"
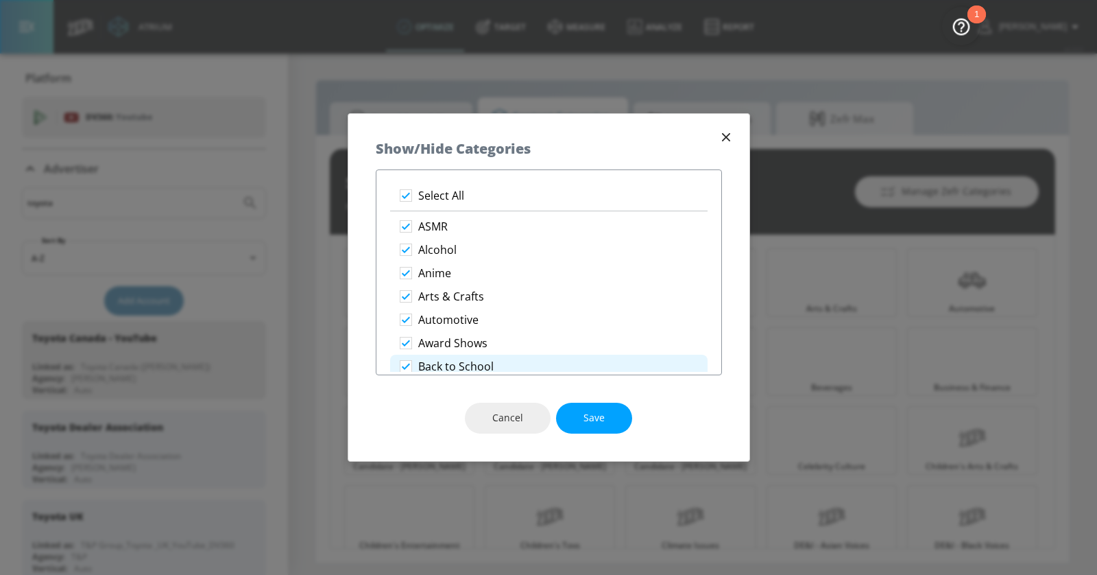
checkbox input "true"
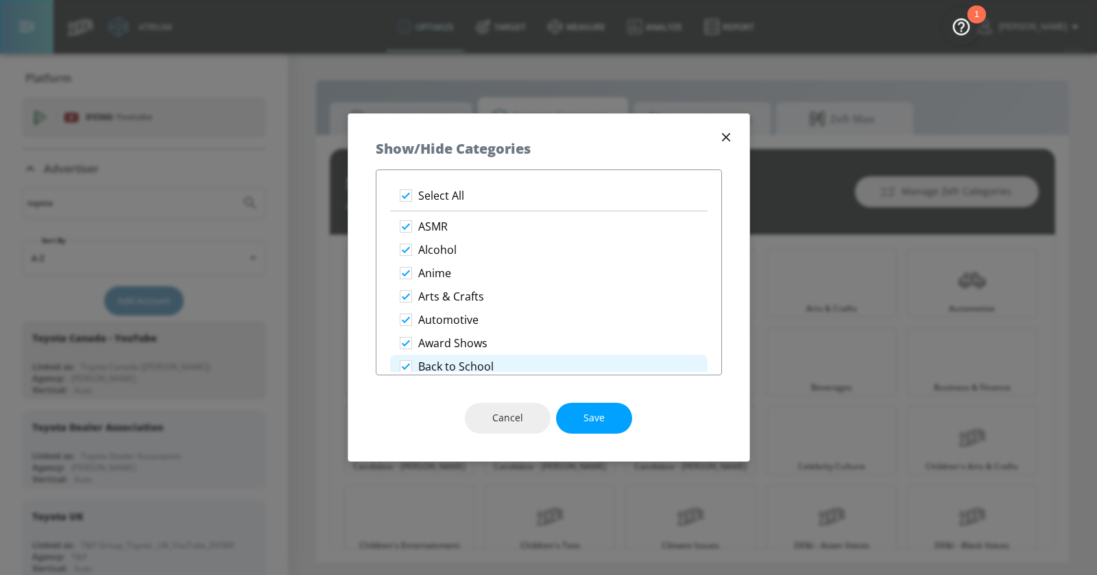
checkbox input "true"
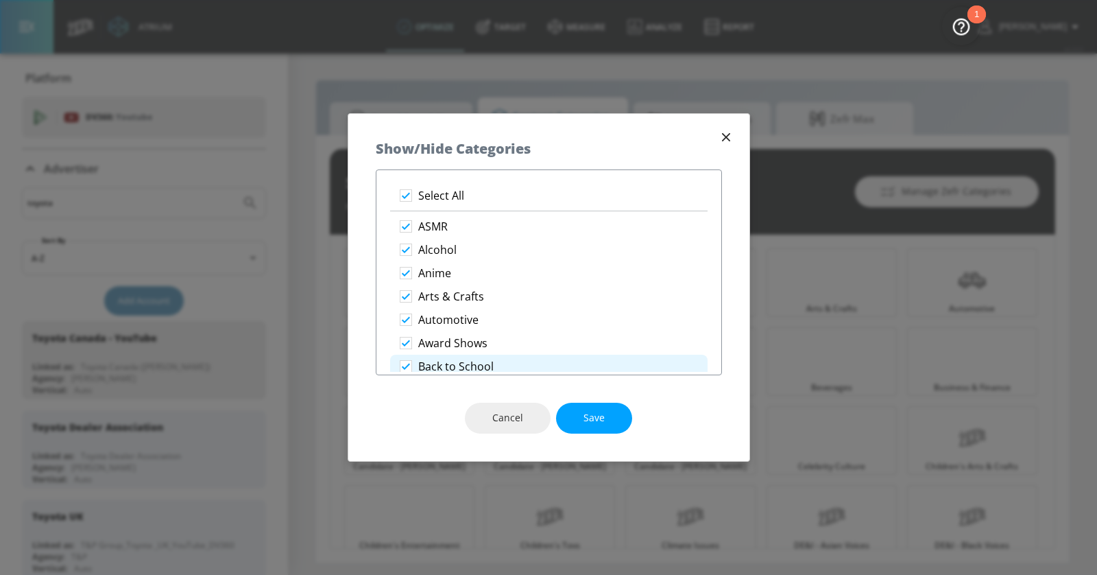
checkbox input "true"
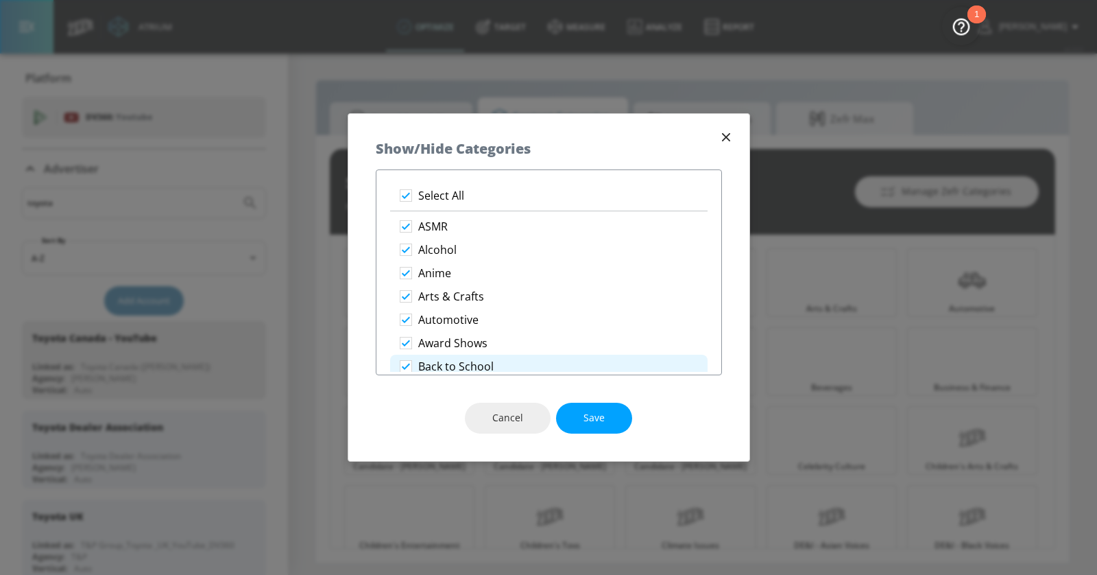
checkbox input "true"
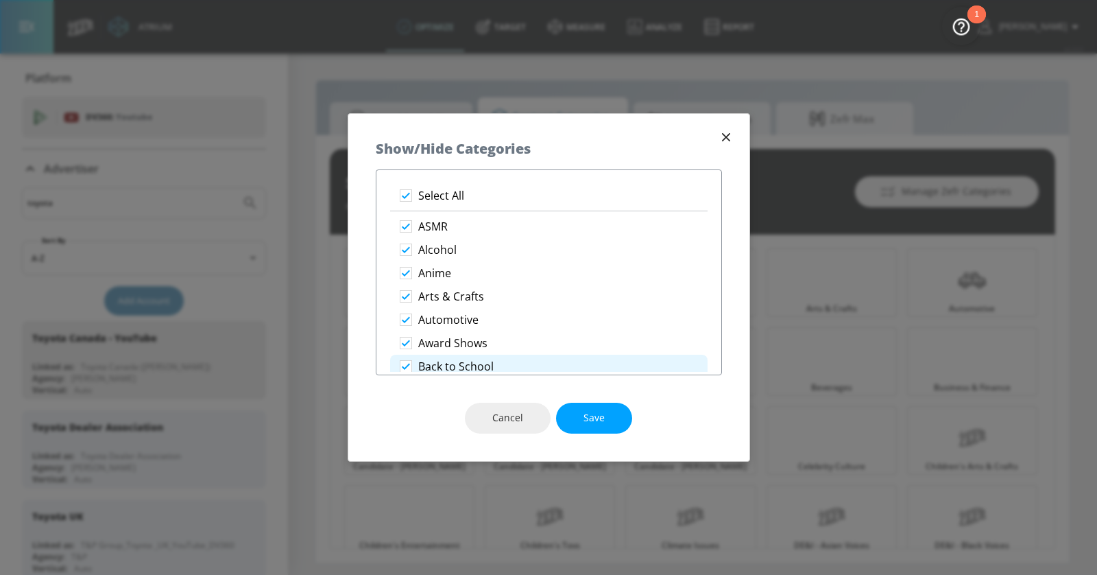
checkbox input "true"
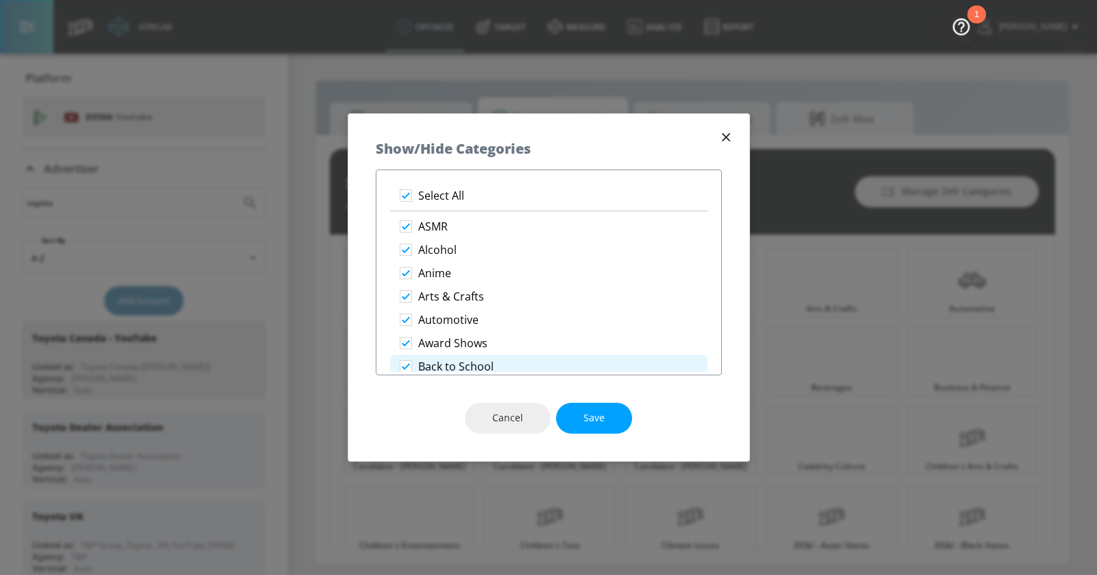
checkbox input "true"
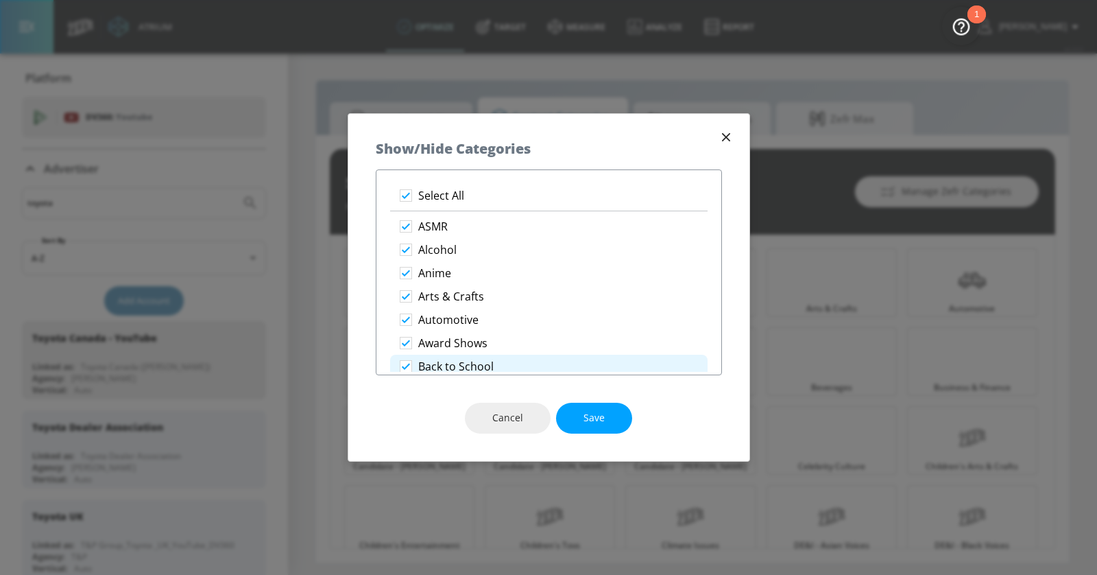
checkbox input "true"
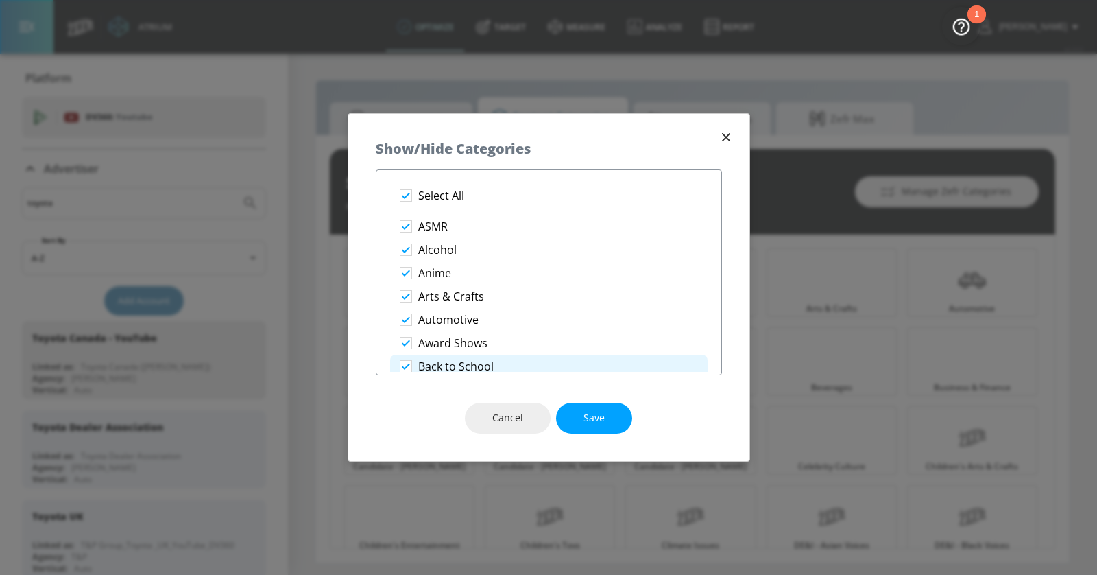
checkbox input "true"
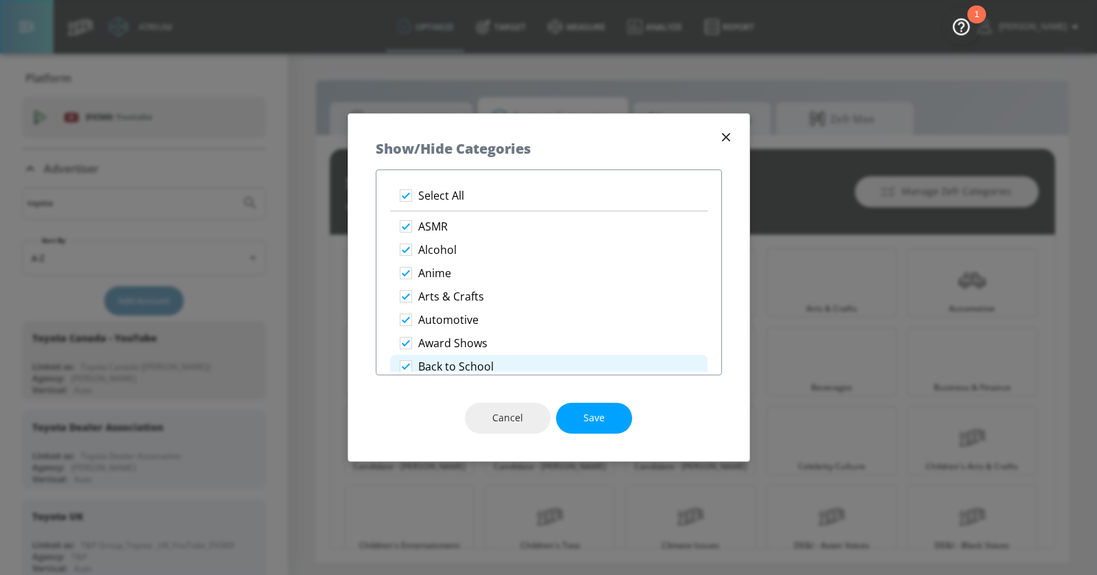
checkbox input "true"
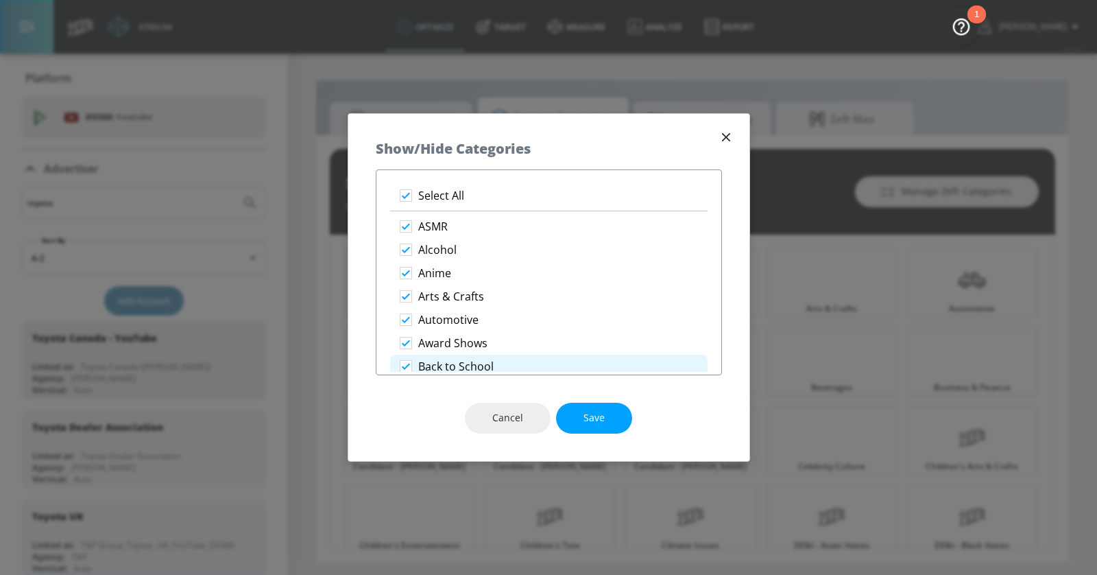
checkbox input "true"
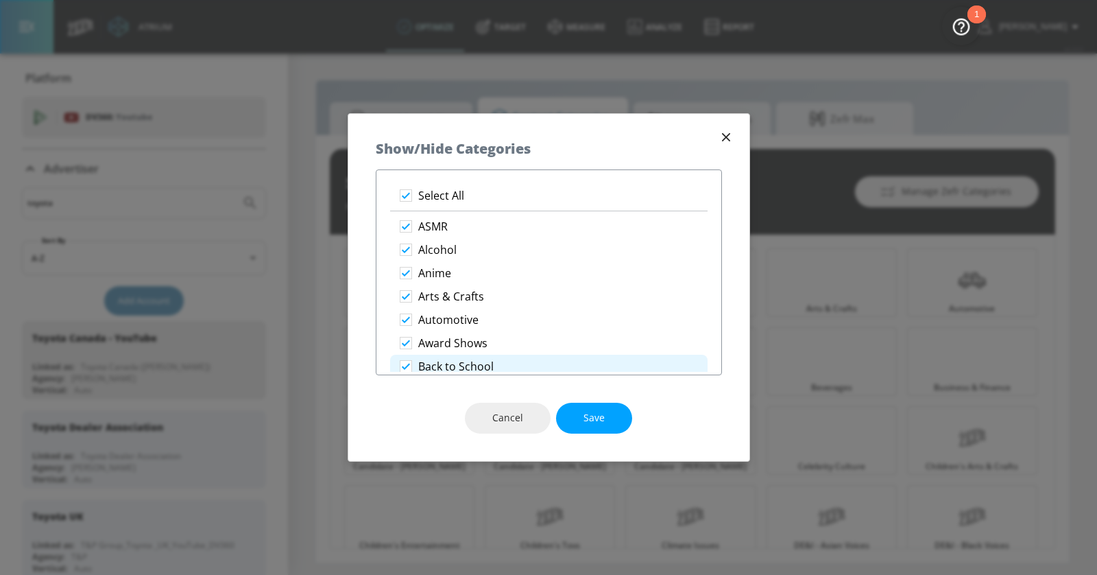
checkbox input "true"
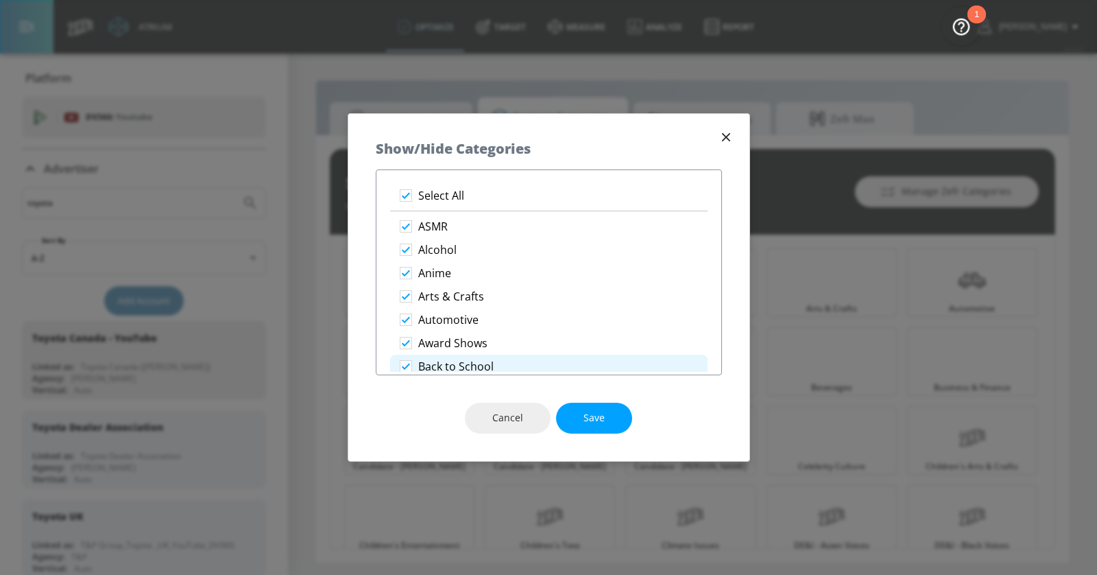
checkbox input "true"
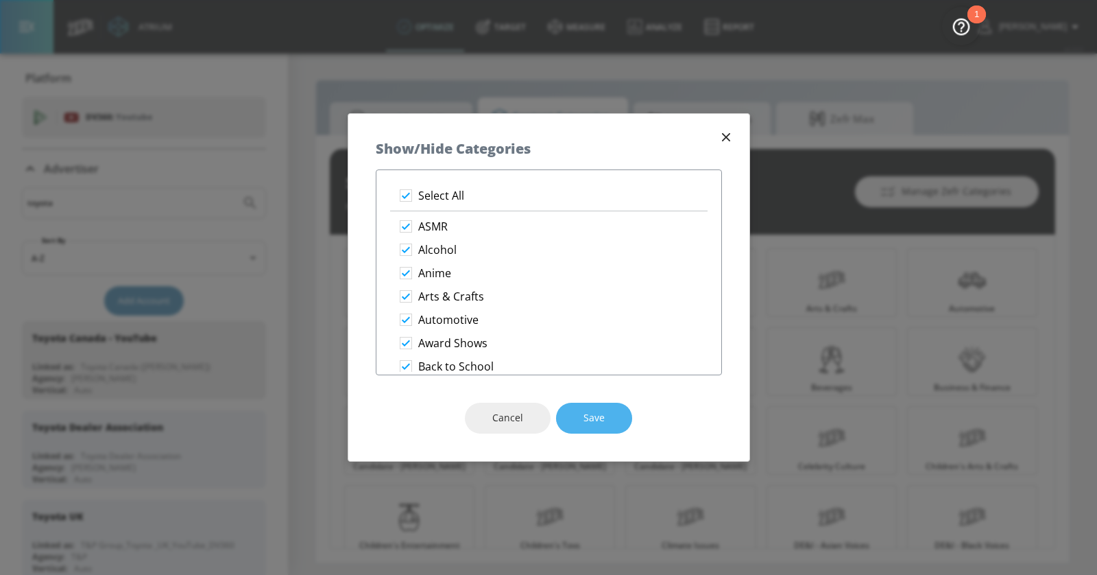
click at [584, 413] on span "Save" at bounding box center [594, 417] width 21 height 17
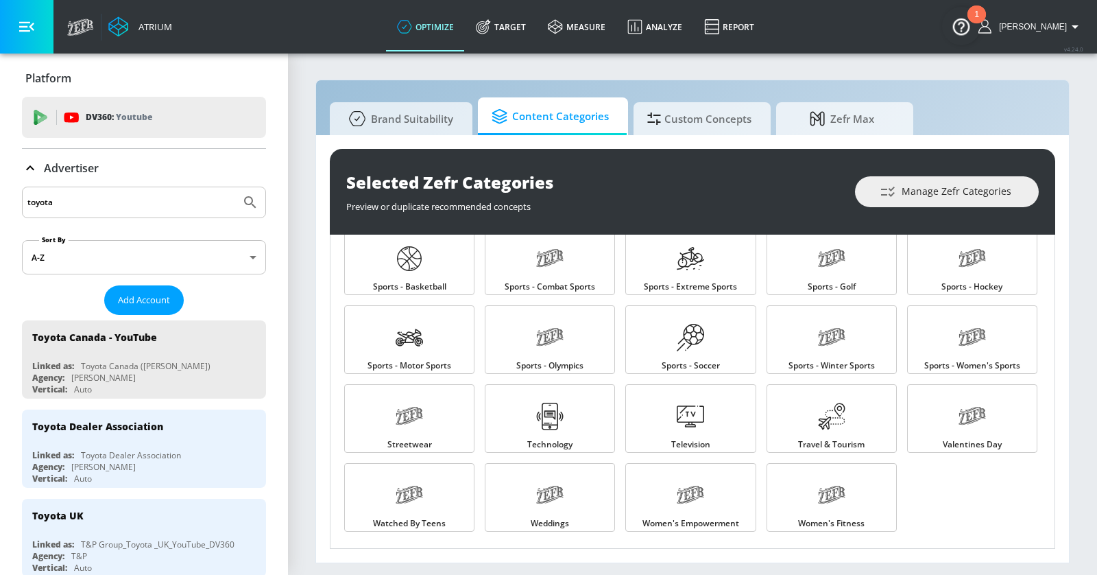
scroll to position [1441, 0]
